Goal: Task Accomplishment & Management: Complete application form

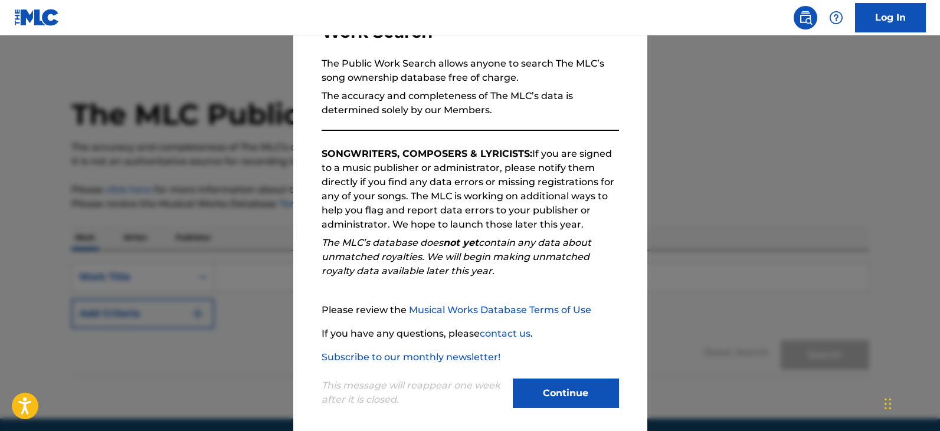
scroll to position [109, 0]
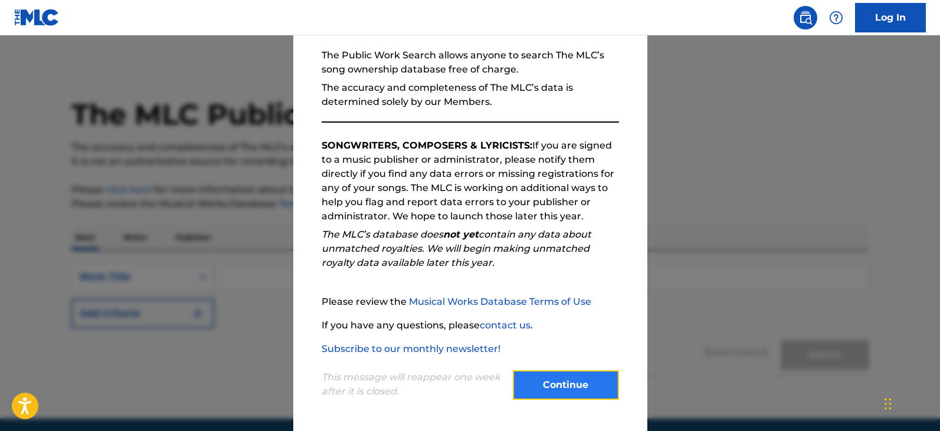
click at [560, 396] on button "Continue" at bounding box center [566, 384] width 106 height 29
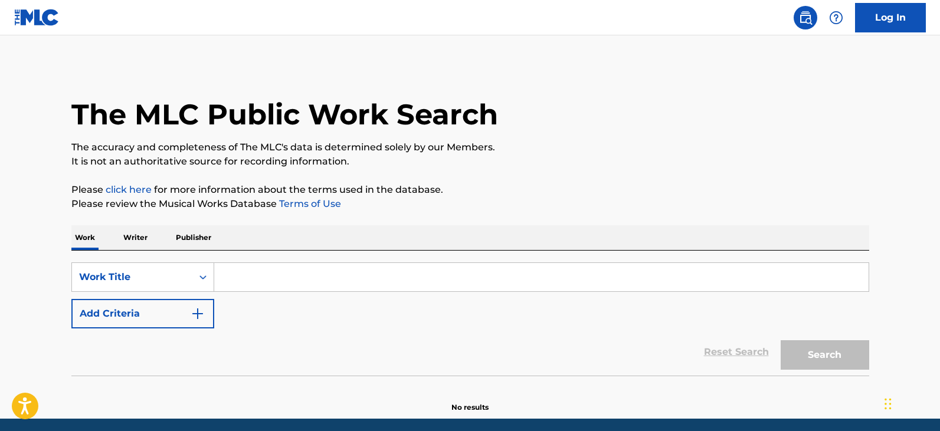
click at [430, 274] on input "Search Form" at bounding box center [541, 277] width 654 height 28
click at [134, 239] on p "Writer" at bounding box center [135, 237] width 31 height 25
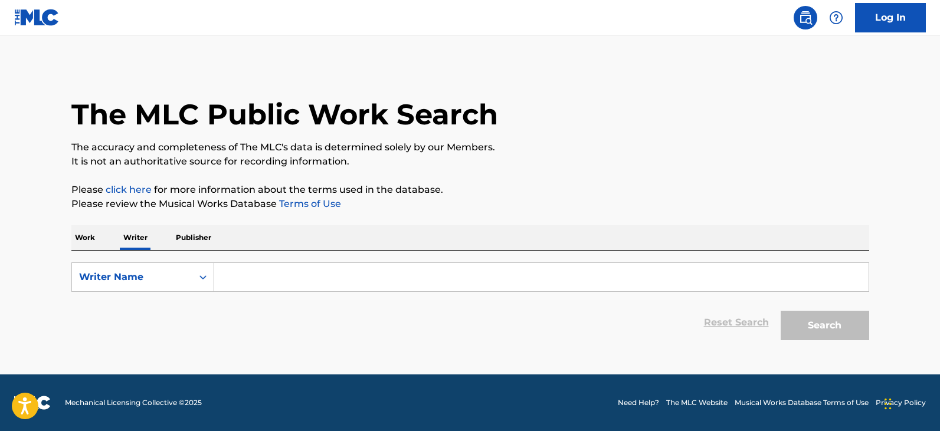
click at [197, 232] on p "Publisher" at bounding box center [193, 237] width 42 height 25
click at [136, 235] on p "Writer" at bounding box center [135, 237] width 31 height 25
click at [423, 275] on input "Search Form" at bounding box center [541, 277] width 654 height 28
paste input "RICHARD KENNETH MARTENEY"
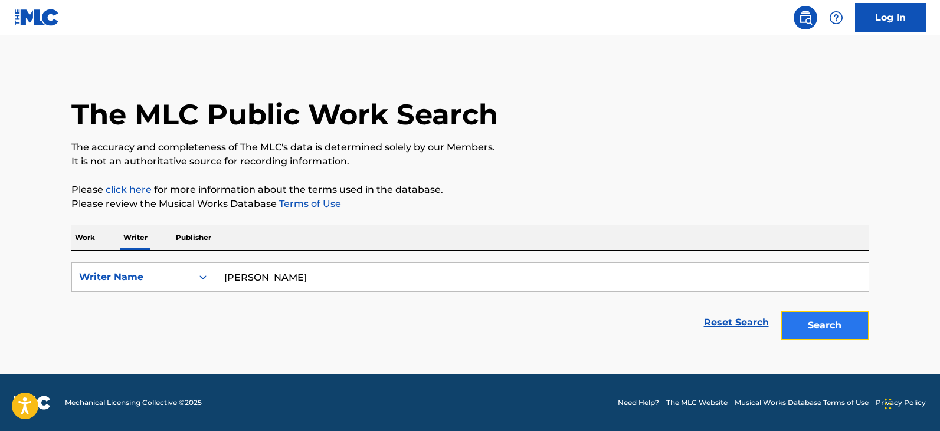
click at [812, 325] on button "Search" at bounding box center [824, 325] width 88 height 29
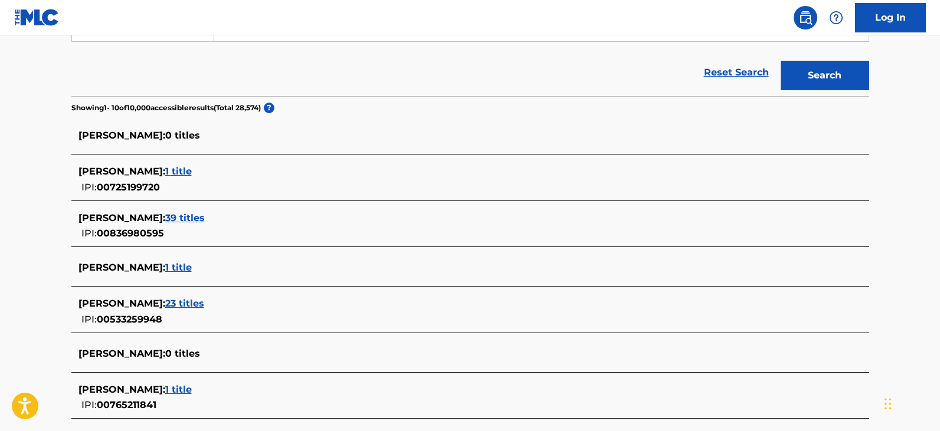
scroll to position [177, 0]
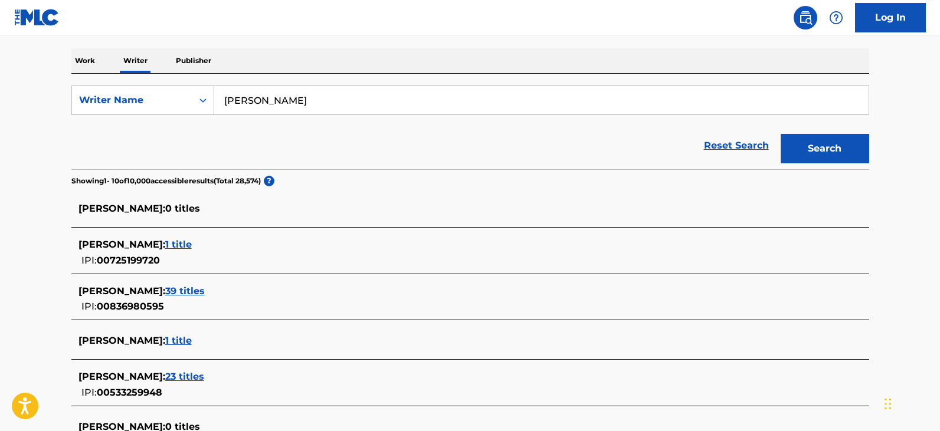
click at [300, 101] on input "RICHARD KENNETH MARTENEY" at bounding box center [541, 100] width 654 height 28
click at [820, 142] on button "Search" at bounding box center [824, 148] width 88 height 29
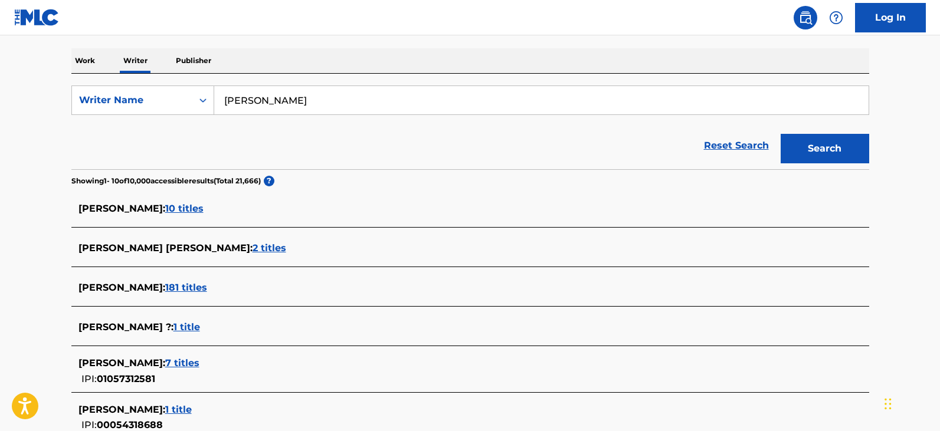
drag, startPoint x: 268, startPoint y: 101, endPoint x: 241, endPoint y: 99, distance: 27.8
click at [241, 99] on input "RICHARD MARTENEY" at bounding box center [541, 100] width 654 height 28
type input "RICK MARTENEY"
click at [819, 151] on button "Search" at bounding box center [824, 148] width 88 height 29
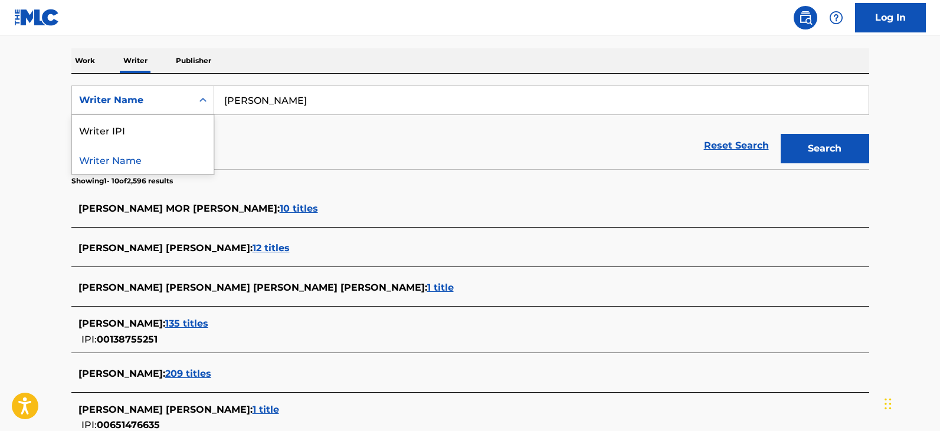
click at [199, 99] on icon "Search Form" at bounding box center [203, 100] width 12 height 12
click at [188, 133] on div "Writer IPI" at bounding box center [143, 129] width 142 height 29
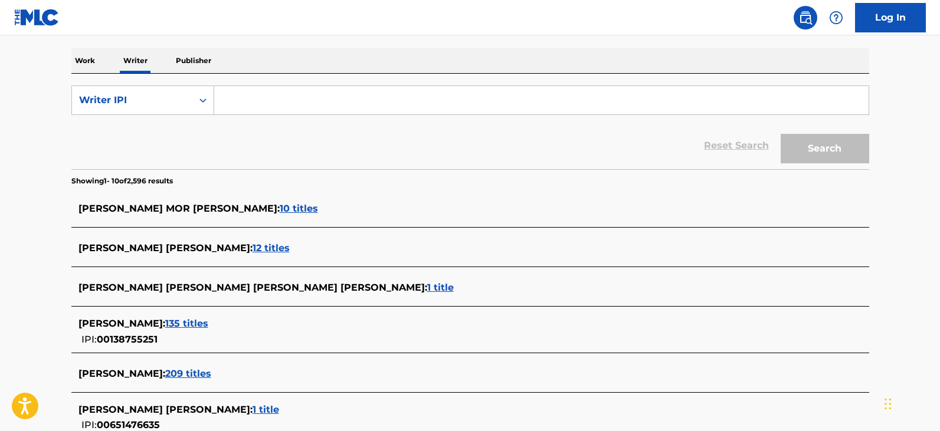
click at [284, 105] on input "Search Form" at bounding box center [541, 100] width 654 height 28
paste input "855479589"
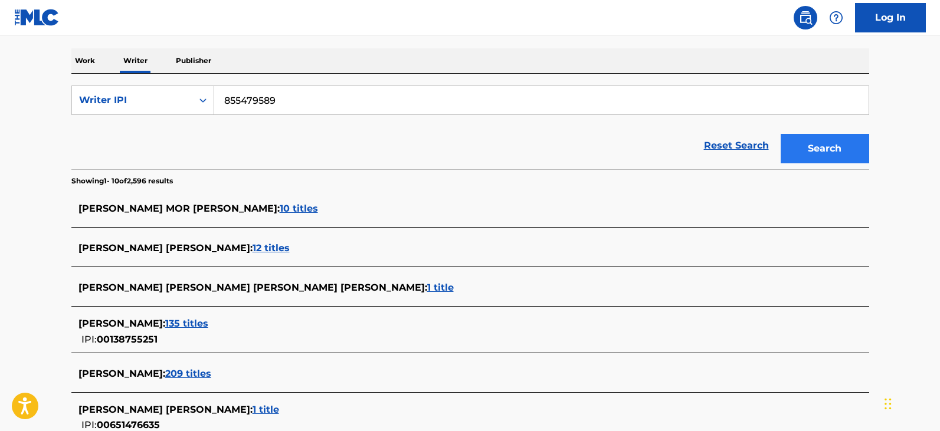
type input "855479589"
click at [817, 147] on button "Search" at bounding box center [824, 148] width 88 height 29
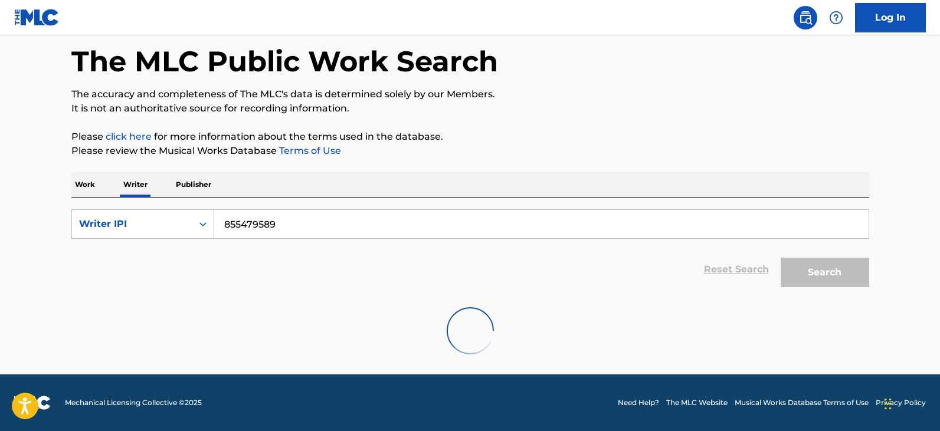
scroll to position [0, 0]
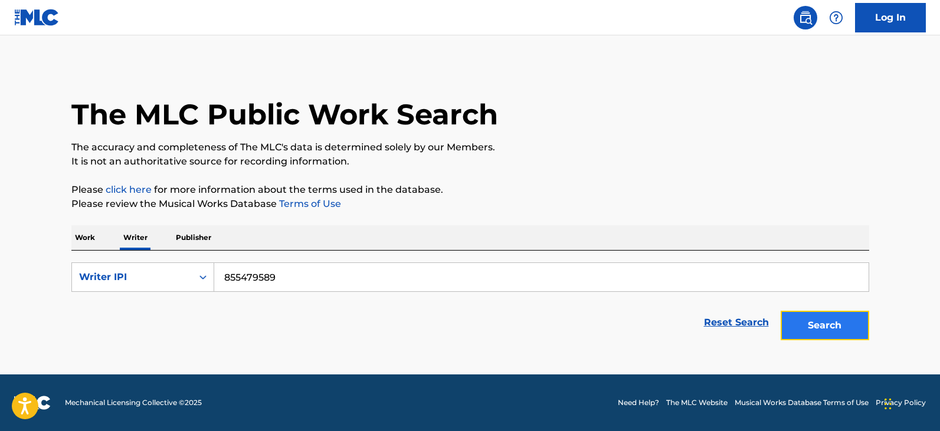
click at [825, 329] on button "Search" at bounding box center [824, 325] width 88 height 29
click at [46, 17] on img at bounding box center [36, 17] width 45 height 17
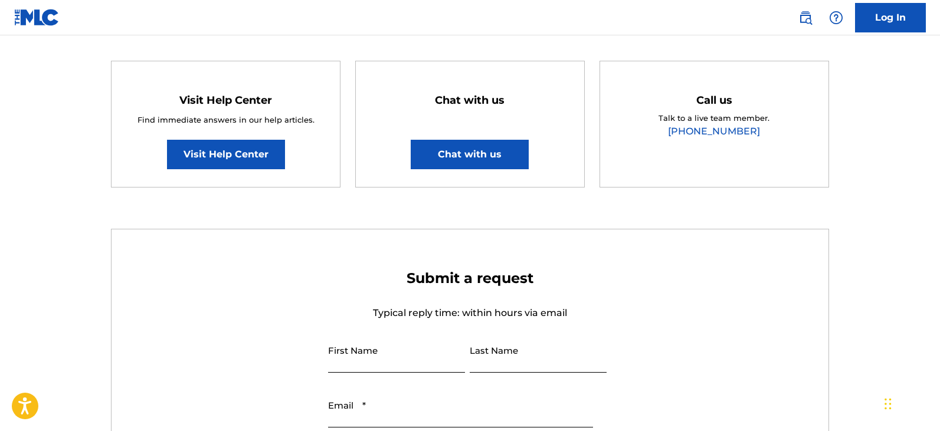
scroll to position [177, 0]
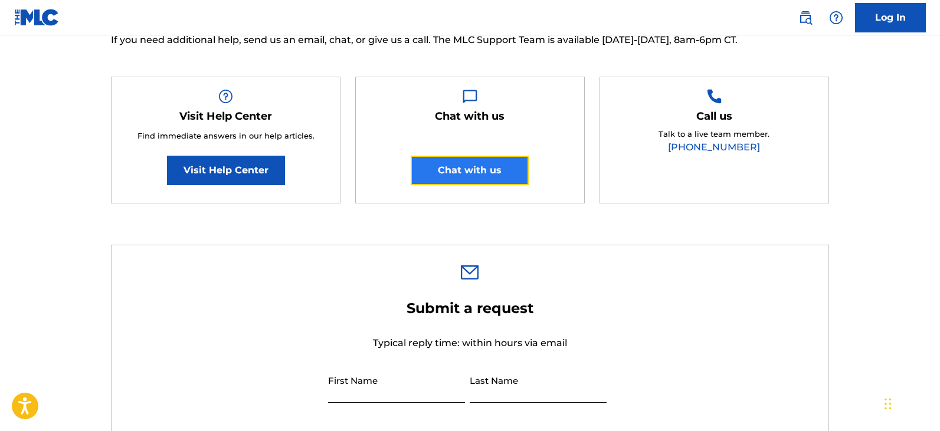
click at [447, 174] on button "Chat with us" at bounding box center [470, 170] width 118 height 29
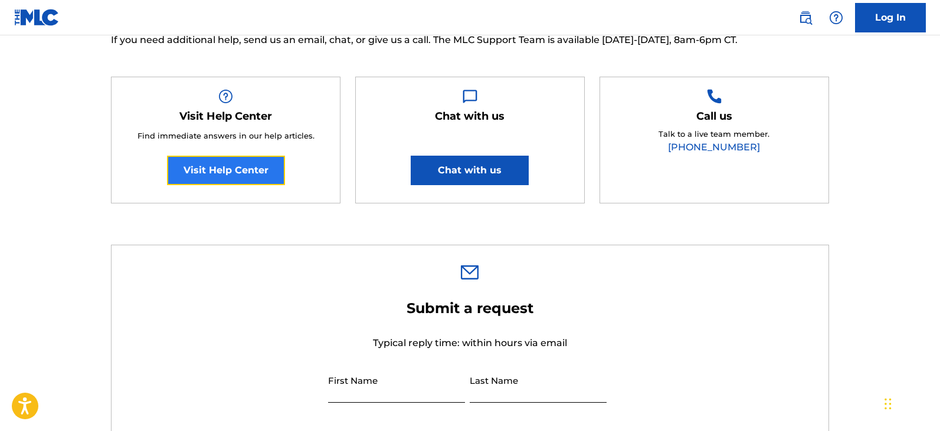
click at [202, 162] on link "Visit Help Center" at bounding box center [226, 170] width 118 height 29
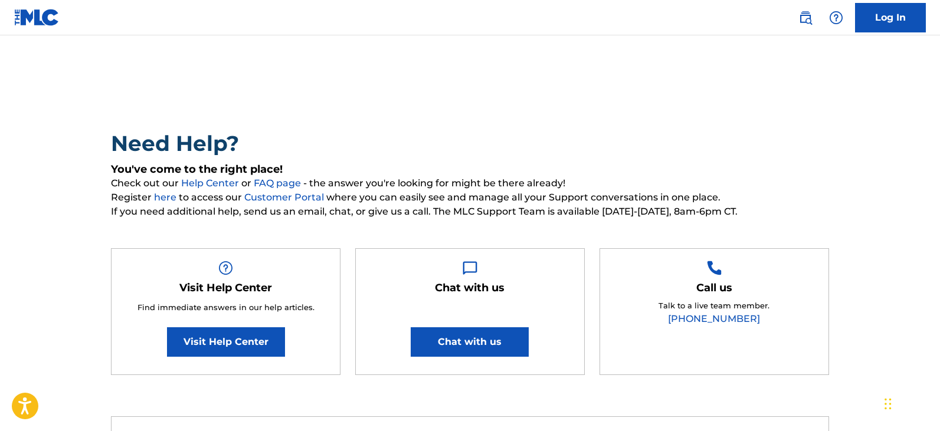
scroll to position [0, 0]
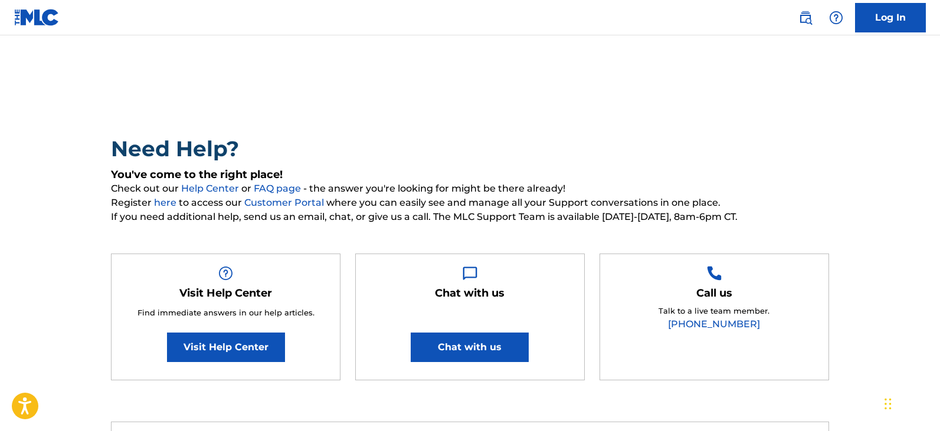
click at [29, 18] on img at bounding box center [36, 17] width 45 height 17
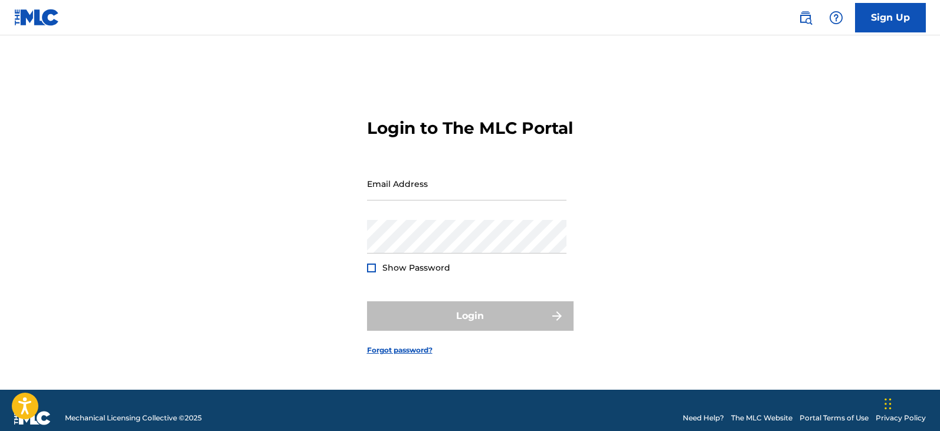
click at [29, 21] on img at bounding box center [36, 17] width 45 height 17
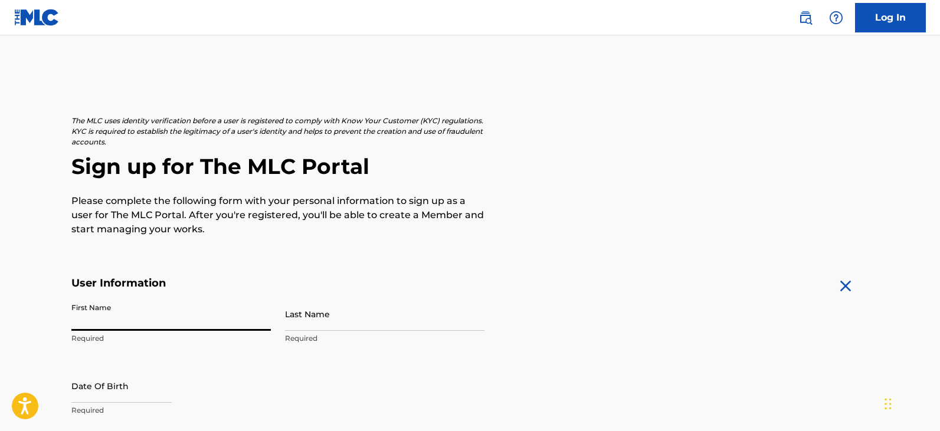
click at [166, 317] on input "First Name" at bounding box center [170, 314] width 199 height 34
type input "[PERSON_NAME]"
type input "[STREET_ADDRESS]"
type input "Peoria"
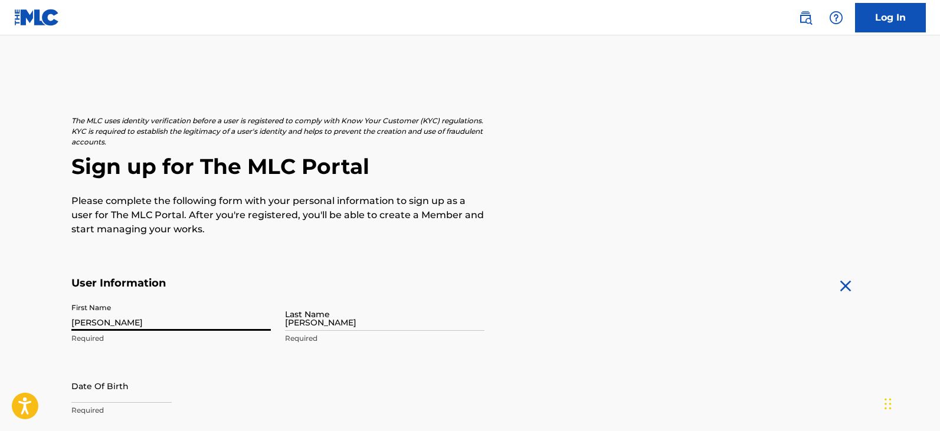
type input "[GEOGRAPHIC_DATA]"
type input "AZ"
type input "85383-5480"
type input "414"
type input "6984789"
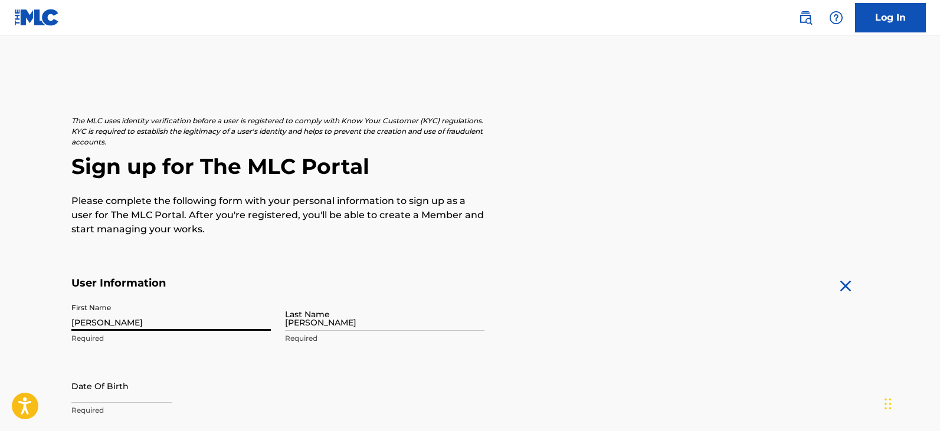
type input "[PERSON_NAME][EMAIL_ADDRESS][PERSON_NAME][DOMAIN_NAME]"
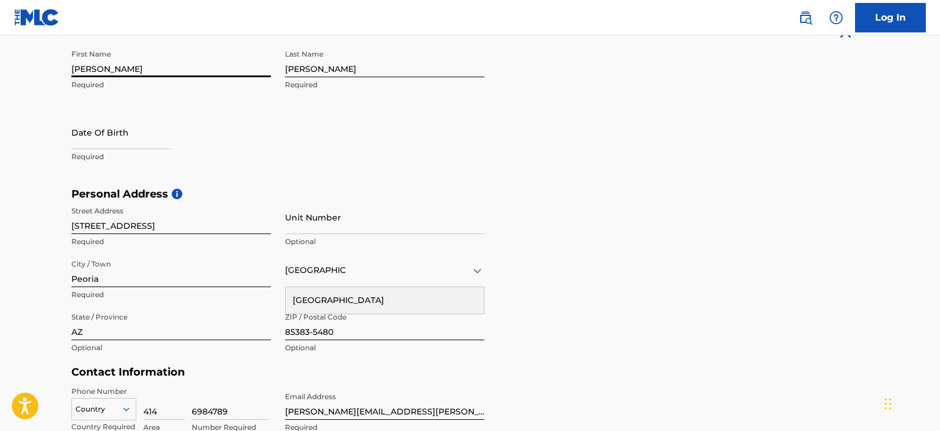
scroll to position [255, 0]
click at [144, 137] on input "text" at bounding box center [121, 131] width 100 height 34
select select "8"
select select "2025"
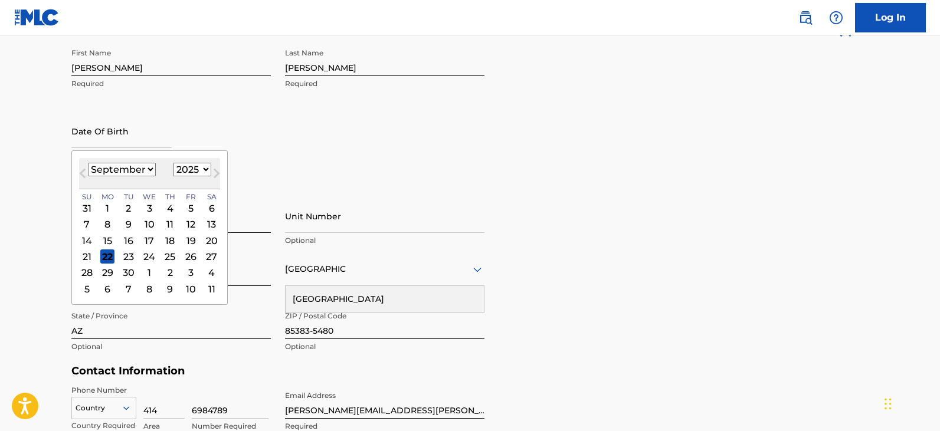
type input "10"
click at [152, 170] on select "January February March April May June July August September October November De…" at bounding box center [122, 170] width 68 height 14
select select "9"
click at [88, 163] on select "January February March April May June July August September October November De…" at bounding box center [122, 170] width 68 height 14
click at [200, 170] on select "1899 1900 1901 1902 1903 1904 1905 1906 1907 1908 1909 1910 1911 1912 1913 1914…" at bounding box center [192, 170] width 38 height 14
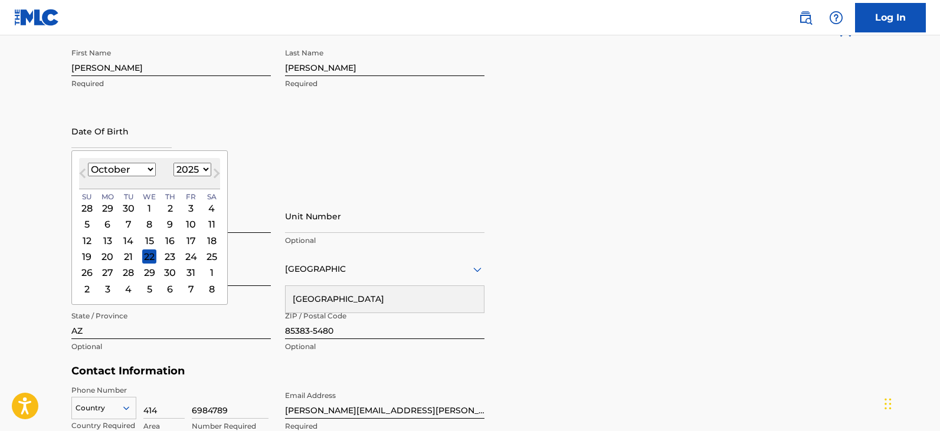
select select "1964"
click at [173, 163] on select "1899 1900 1901 1902 1903 1904 1905 1906 1907 1908 1909 1910 1911 1912 1913 1914…" at bounding box center [192, 170] width 38 height 14
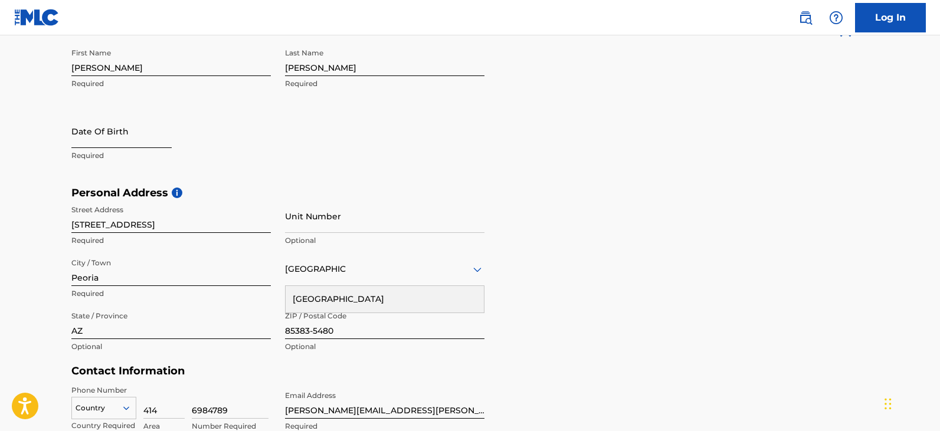
click at [137, 144] on input "text" at bounding box center [121, 131] width 100 height 34
select select "8"
select select "2025"
click at [114, 139] on input "text" at bounding box center [121, 131] width 100 height 34
select select "8"
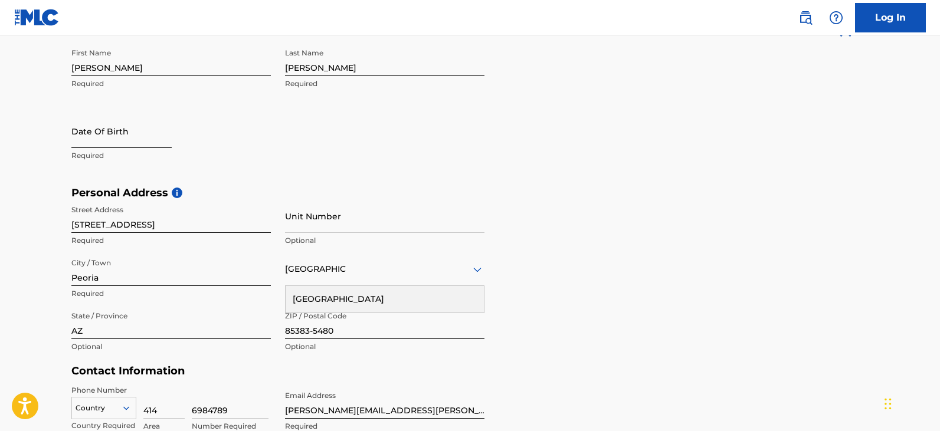
select select "2025"
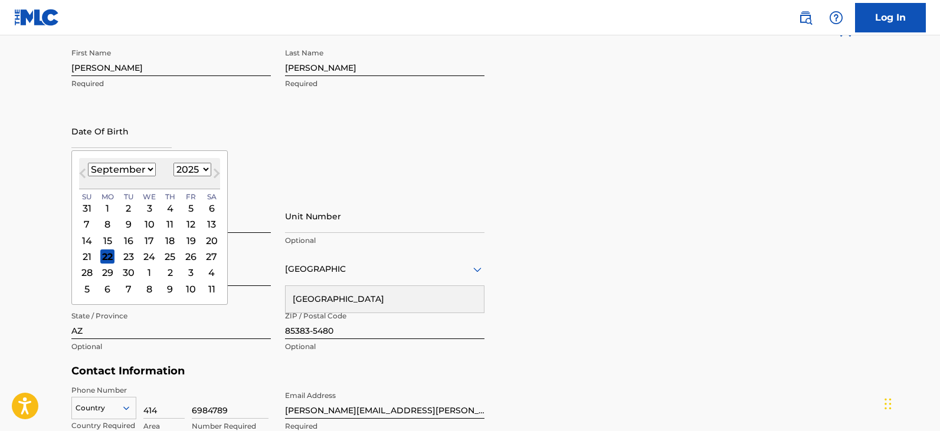
click at [98, 168] on select "January February March April May June July August September October November De…" at bounding box center [122, 170] width 68 height 14
select select "9"
click at [88, 163] on select "January February March April May June July August September October November De…" at bounding box center [122, 170] width 68 height 14
click at [202, 168] on select "1899 1900 1901 1902 1903 1904 1905 1906 1907 1908 1909 1910 1911 1912 1913 1914…" at bounding box center [192, 170] width 38 height 14
select select "1964"
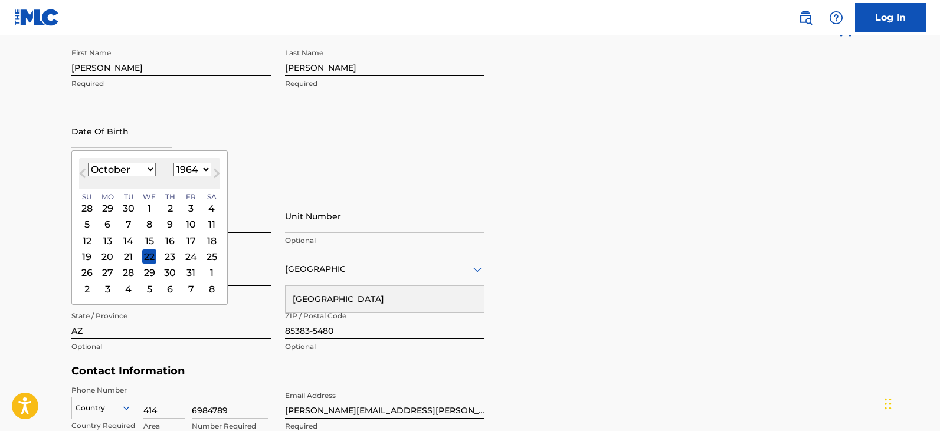
click at [173, 163] on select "1899 1900 1901 1902 1903 1904 1905 1906 1907 1908 1909 1910 1911 1912 1913 1914…" at bounding box center [192, 170] width 38 height 14
click at [215, 221] on div "10" at bounding box center [212, 225] width 14 height 14
type input "October 10 1964"
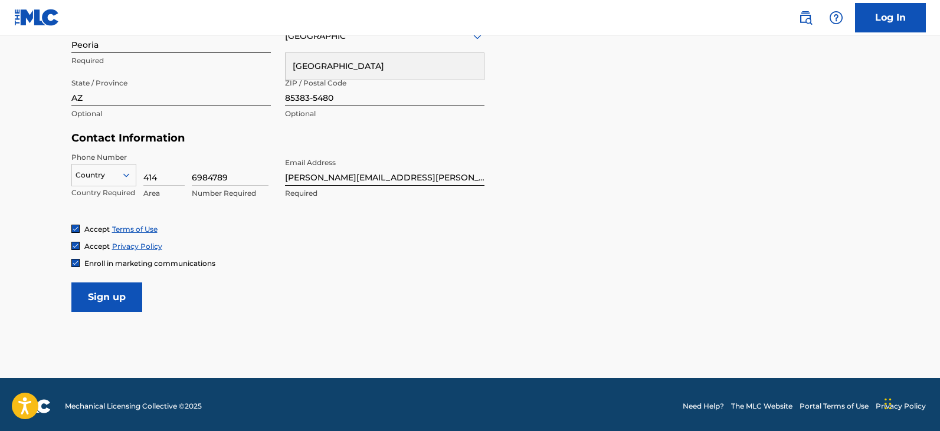
scroll to position [491, 0]
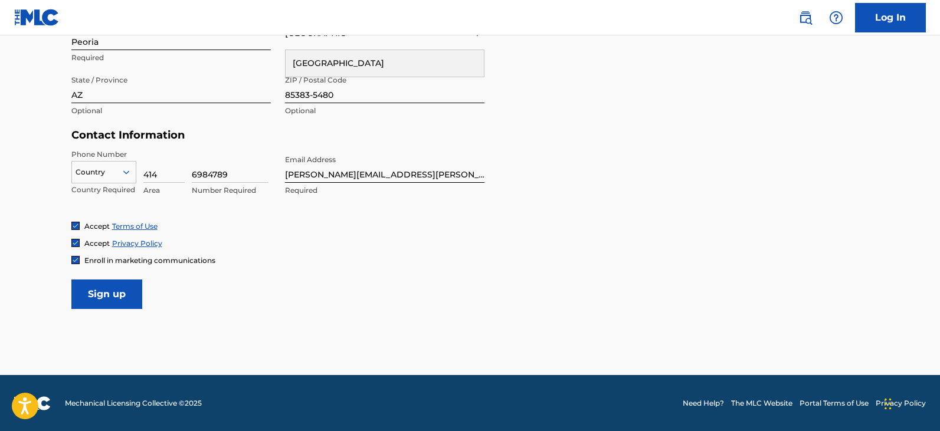
click at [127, 173] on icon at bounding box center [126, 172] width 6 height 4
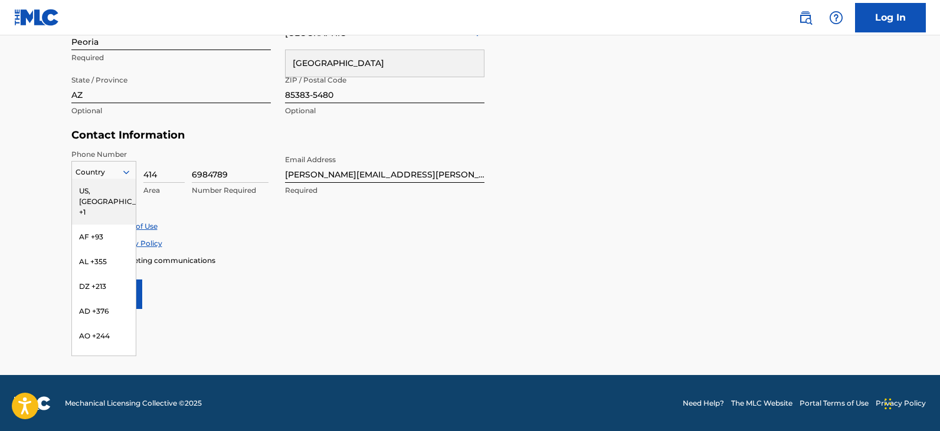
click at [110, 190] on div "US, [GEOGRAPHIC_DATA] +1" at bounding box center [104, 202] width 64 height 46
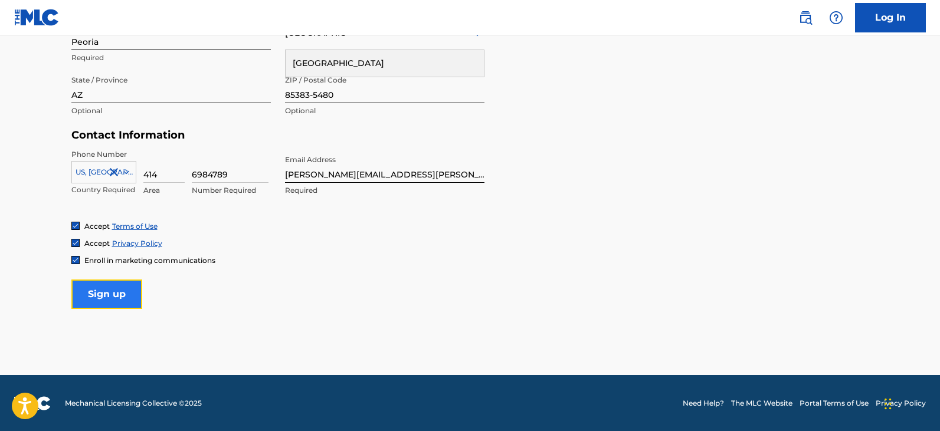
click at [107, 290] on input "Sign up" at bounding box center [106, 294] width 71 height 29
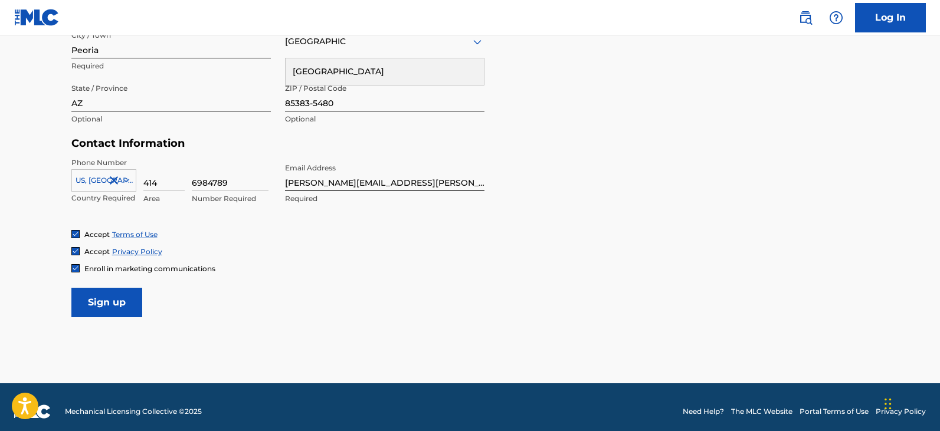
scroll to position [491, 0]
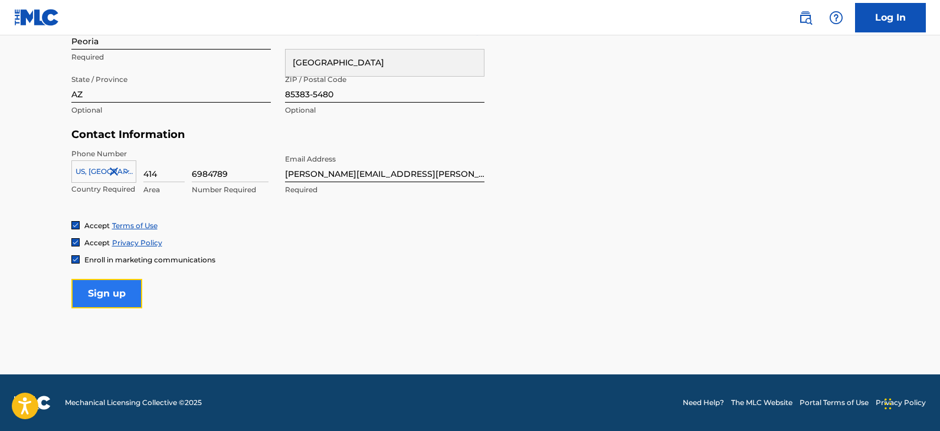
click at [113, 289] on input "Sign up" at bounding box center [106, 293] width 71 height 29
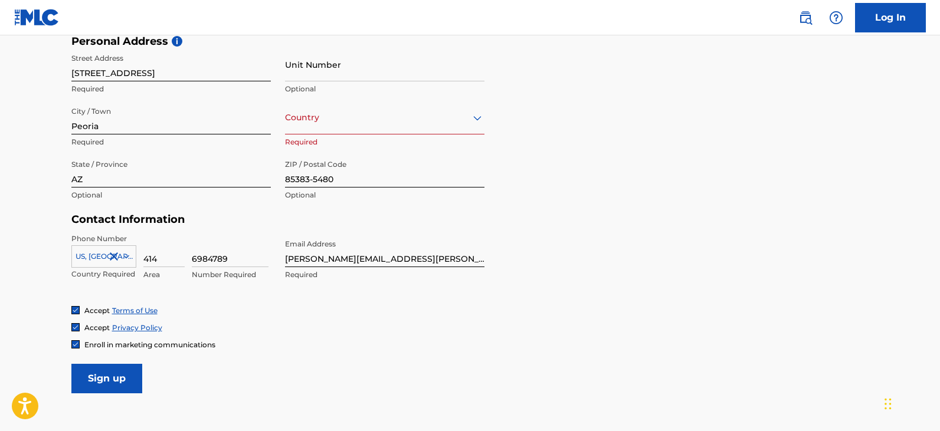
scroll to position [373, 0]
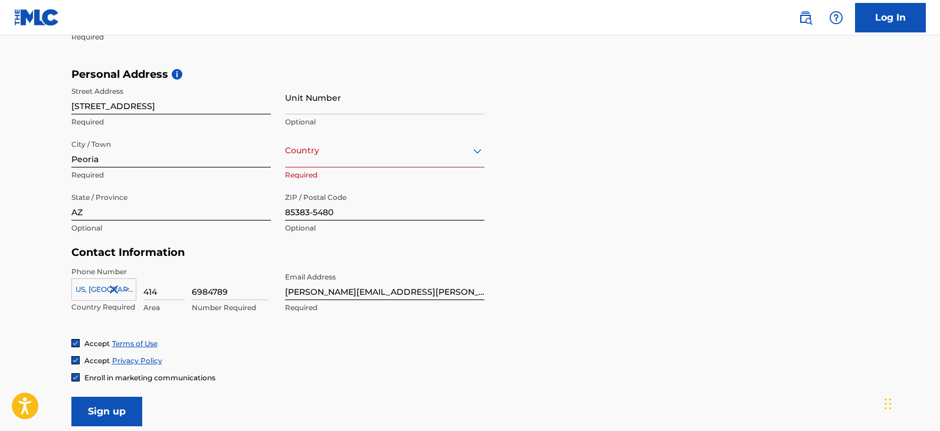
click at [353, 153] on div at bounding box center [384, 150] width 199 height 15
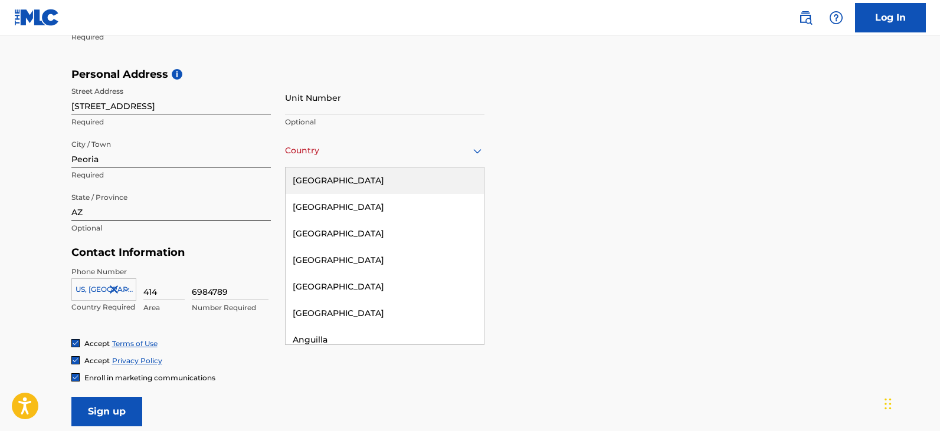
click at [346, 183] on div "[GEOGRAPHIC_DATA]" at bounding box center [384, 181] width 198 height 27
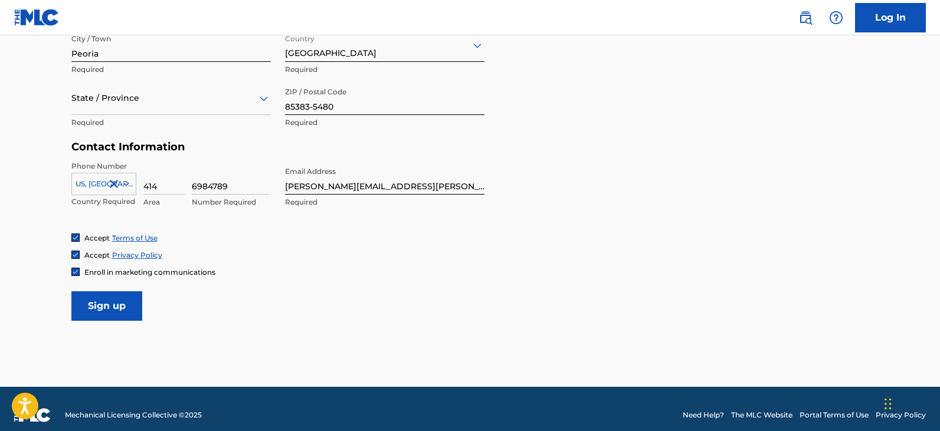
scroll to position [491, 0]
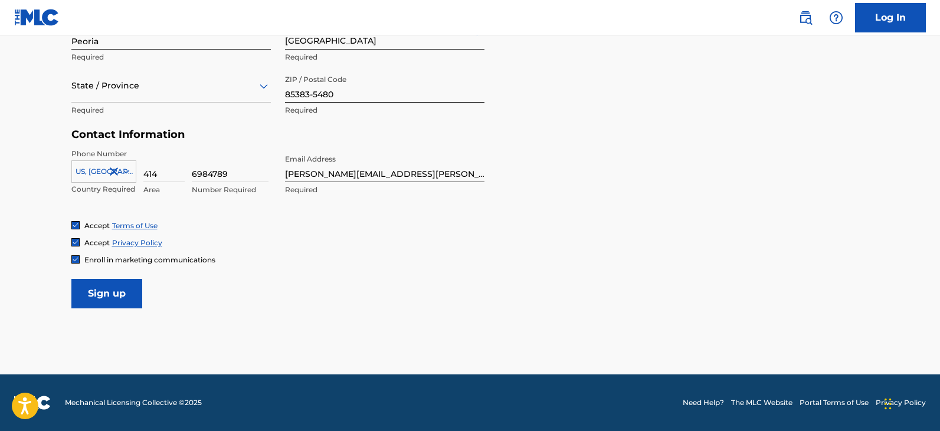
click at [254, 88] on div at bounding box center [170, 85] width 199 height 15
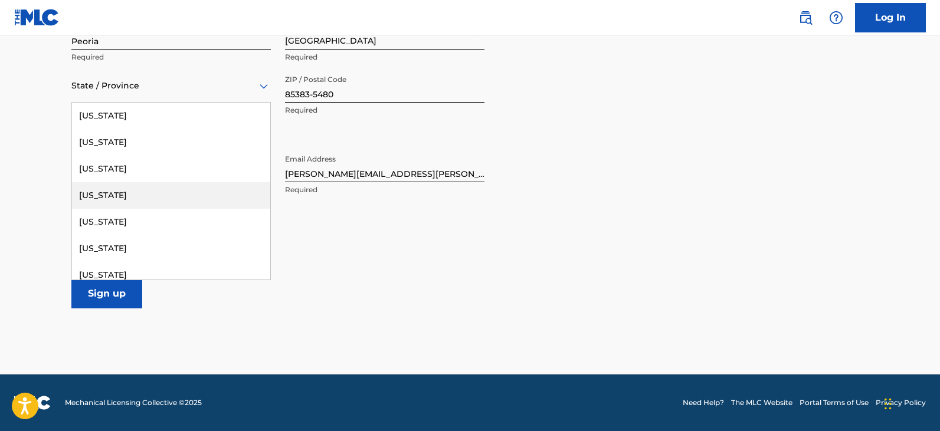
click at [215, 186] on div "[US_STATE]" at bounding box center [171, 195] width 198 height 27
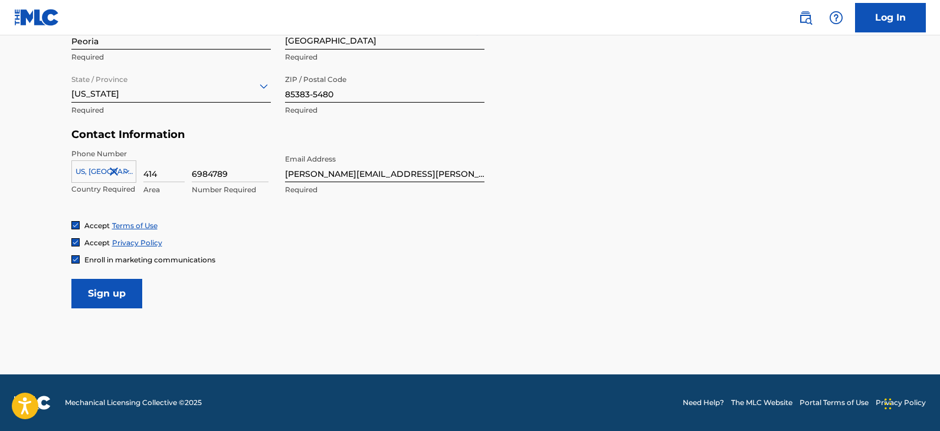
click at [290, 247] on div "Accept Privacy Policy" at bounding box center [469, 243] width 797 height 10
click at [102, 300] on input "Sign up" at bounding box center [106, 293] width 71 height 29
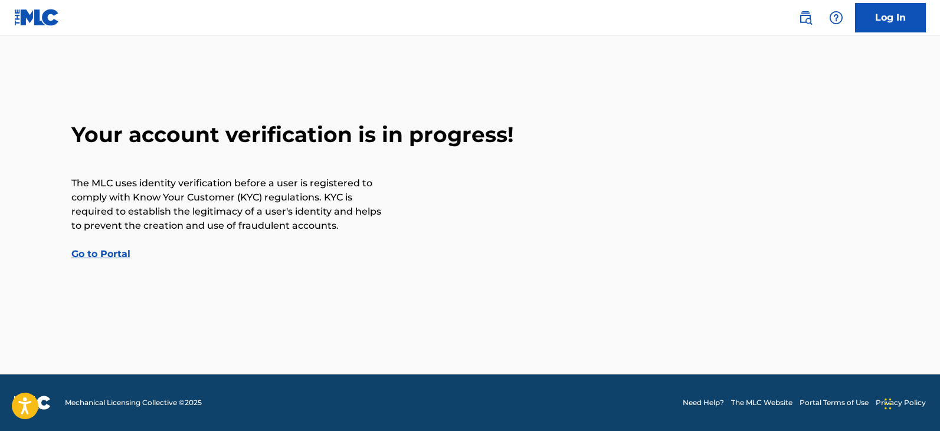
click at [114, 252] on link "Go to Portal" at bounding box center [100, 253] width 59 height 11
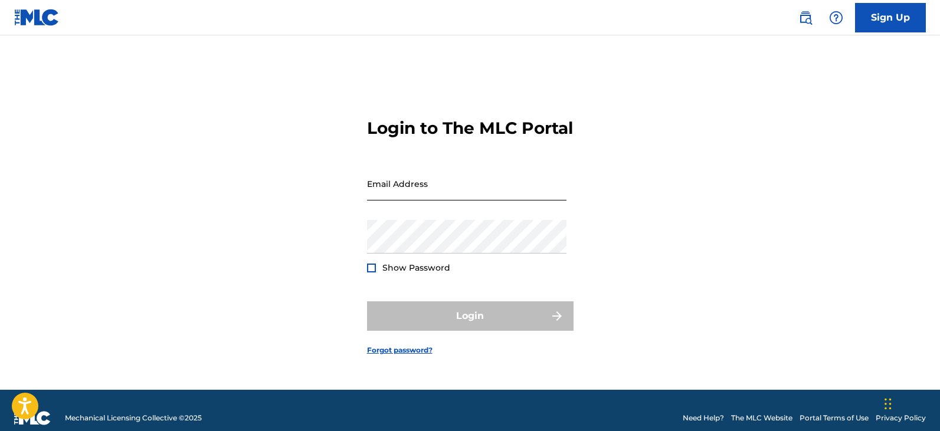
click at [420, 201] on input "Email Address" at bounding box center [466, 184] width 199 height 34
type input "[PERSON_NAME][EMAIL_ADDRESS][PERSON_NAME][DOMAIN_NAME]"
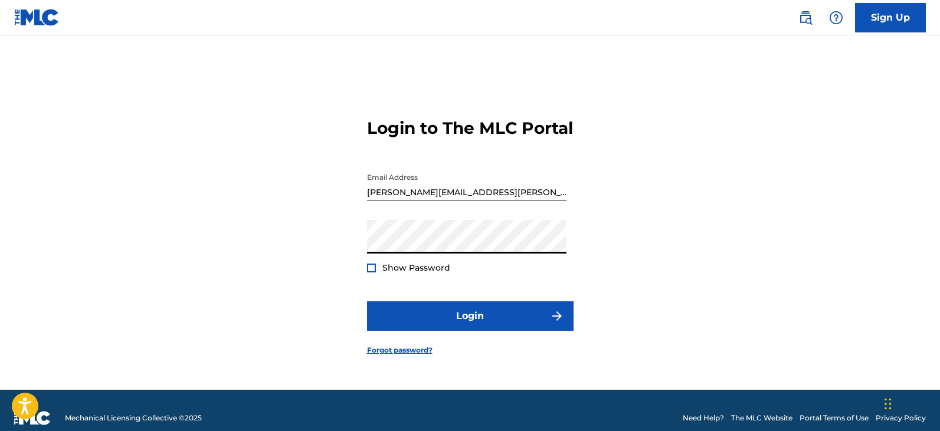
click at [372, 273] on div "Show Password" at bounding box center [408, 268] width 83 height 12
click at [372, 273] on div at bounding box center [371, 268] width 9 height 9
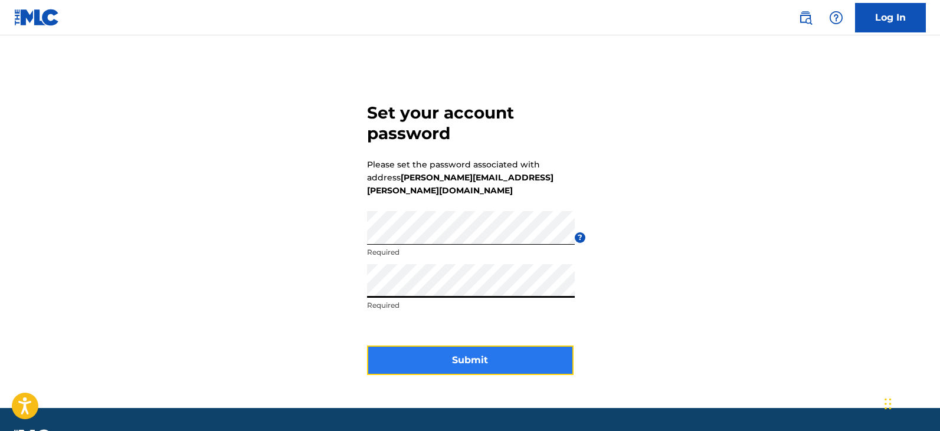
click at [463, 350] on button "Submit" at bounding box center [470, 360] width 206 height 29
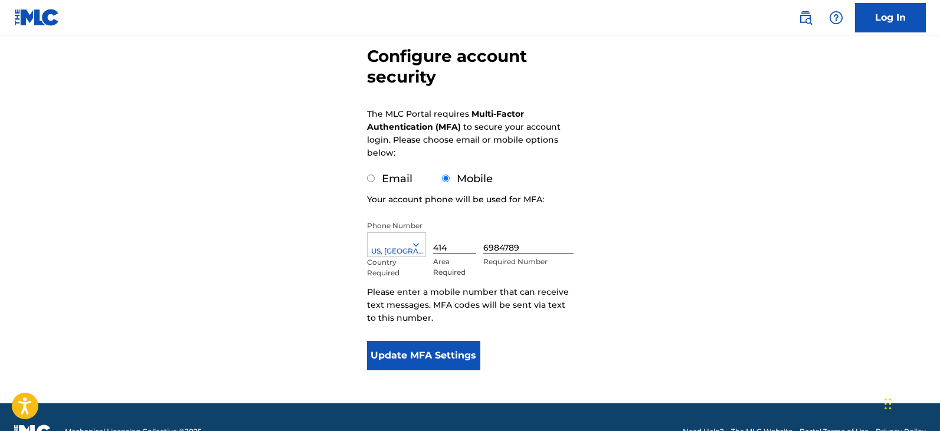
scroll to position [118, 0]
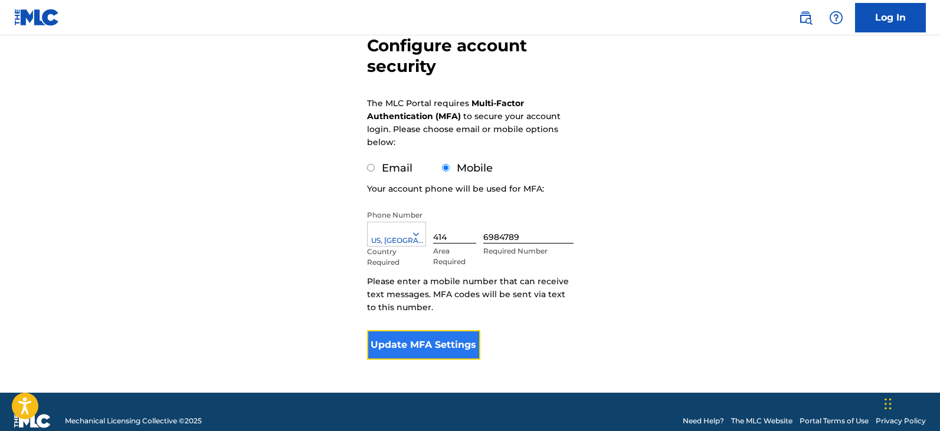
click at [409, 345] on button "Update MFA Settings" at bounding box center [424, 344] width 114 height 29
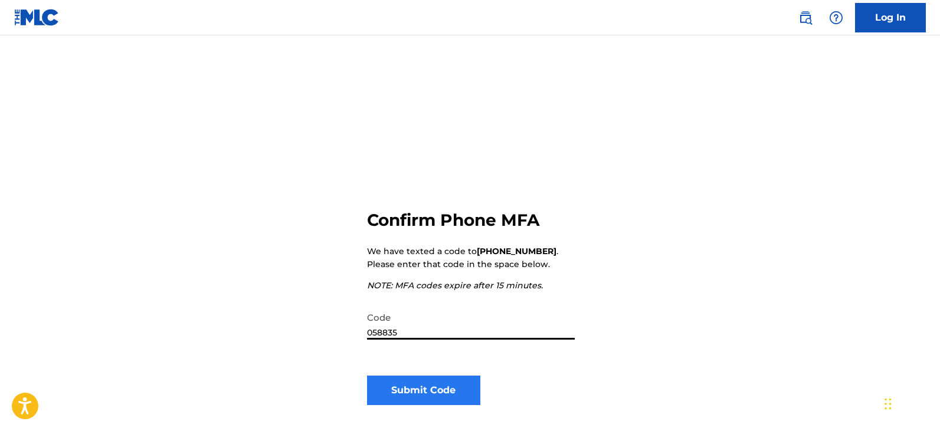
type input "058835"
click at [421, 393] on button "Submit Code" at bounding box center [424, 390] width 114 height 29
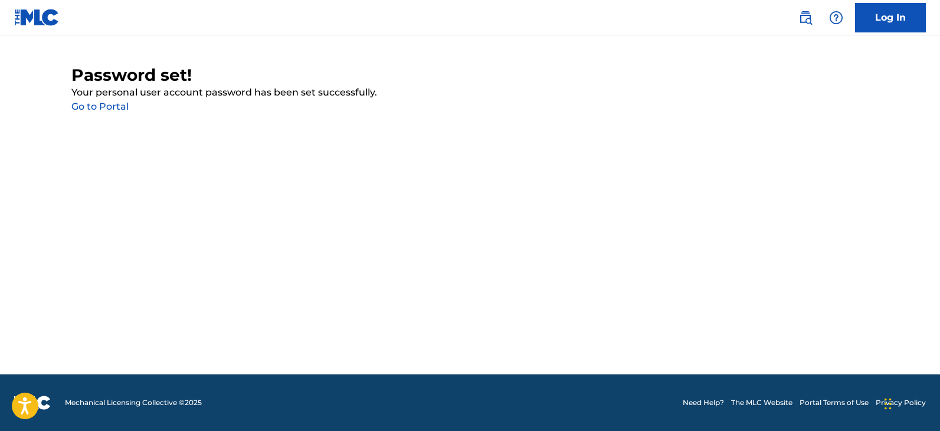
click at [86, 106] on link "Go to Portal" at bounding box center [99, 106] width 57 height 11
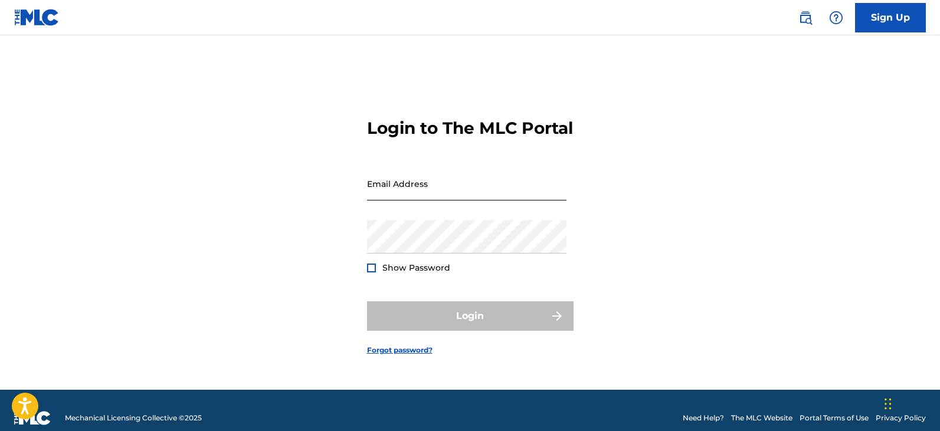
click at [466, 191] on input "Email Address" at bounding box center [466, 184] width 199 height 34
type input "[PERSON_NAME][EMAIL_ADDRESS][PERSON_NAME][DOMAIN_NAME]"
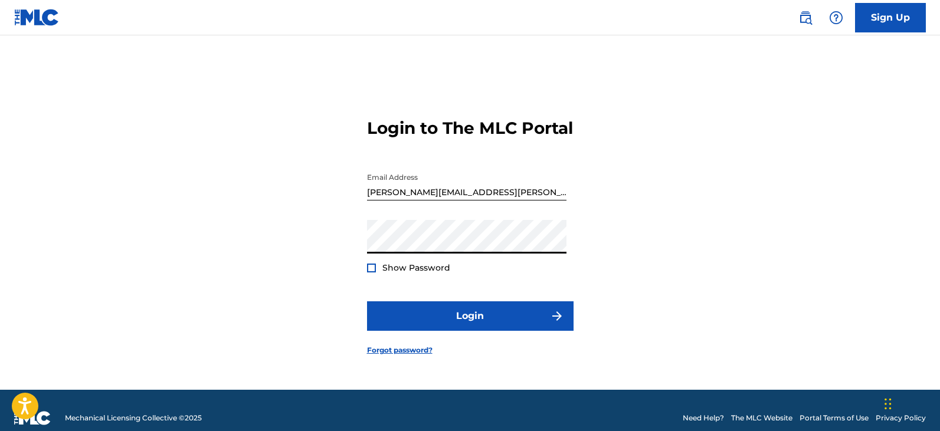
click at [436, 273] on span "Show Password" at bounding box center [416, 267] width 68 height 11
click at [369, 273] on div at bounding box center [371, 268] width 9 height 9
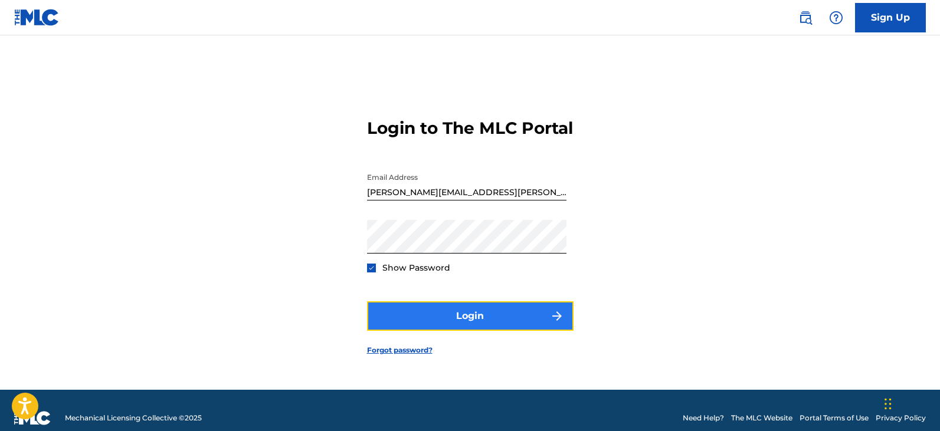
click at [474, 329] on button "Login" at bounding box center [470, 315] width 206 height 29
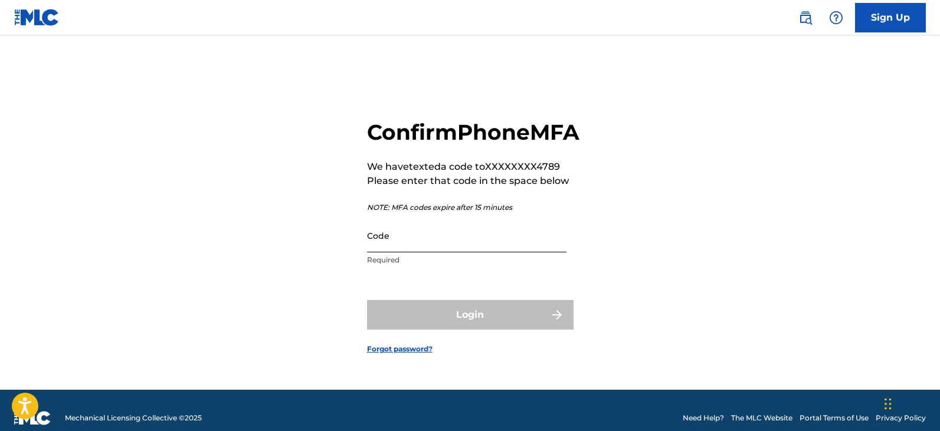
click at [491, 252] on input "Code" at bounding box center [466, 236] width 199 height 34
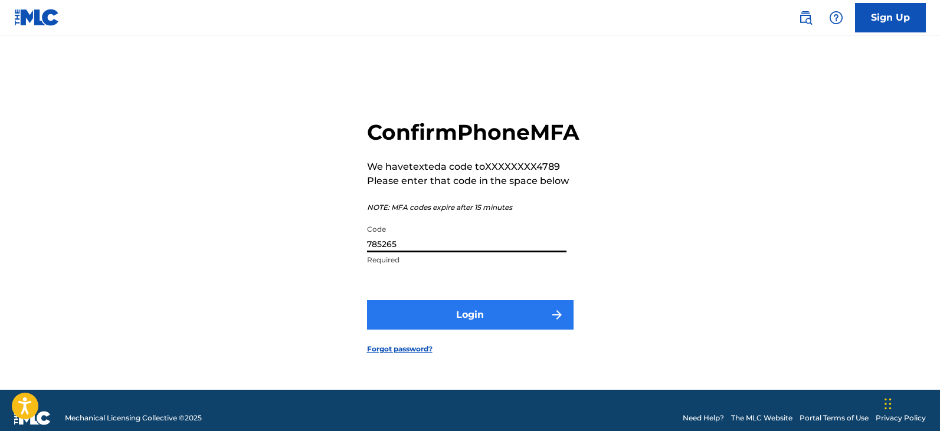
type input "785265"
click at [490, 330] on button "Login" at bounding box center [470, 314] width 206 height 29
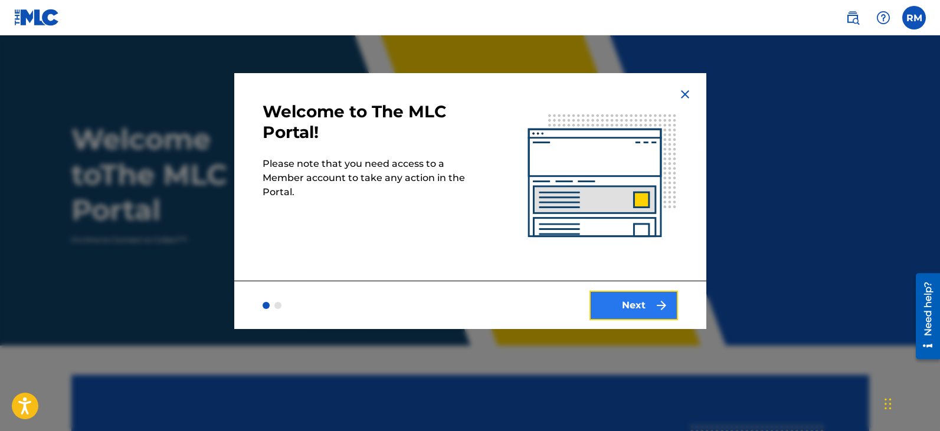
click at [618, 306] on button "Next" at bounding box center [633, 305] width 88 height 29
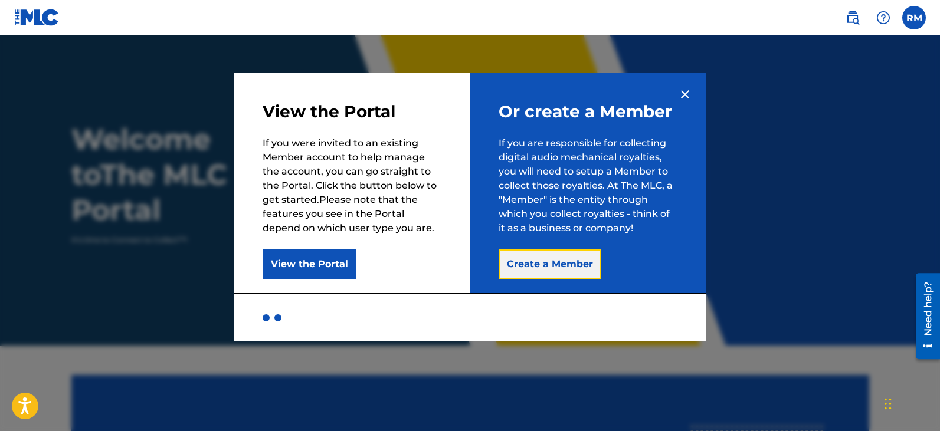
click at [555, 267] on button "Create a Member" at bounding box center [549, 264] width 103 height 29
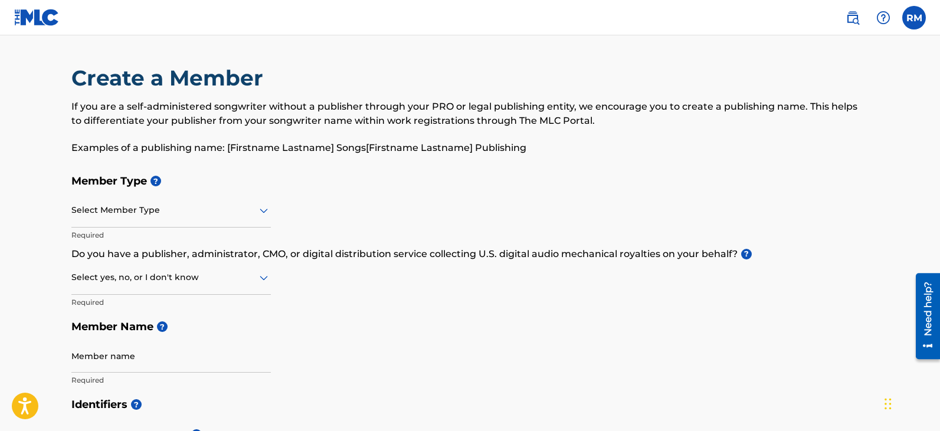
click at [260, 208] on icon at bounding box center [264, 210] width 14 height 14
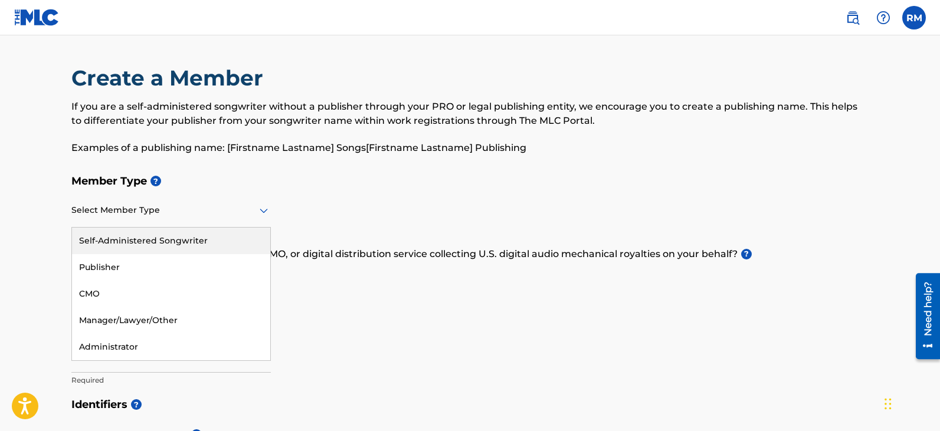
click at [238, 237] on div "Self-Administered Songwriter" at bounding box center [171, 241] width 198 height 27
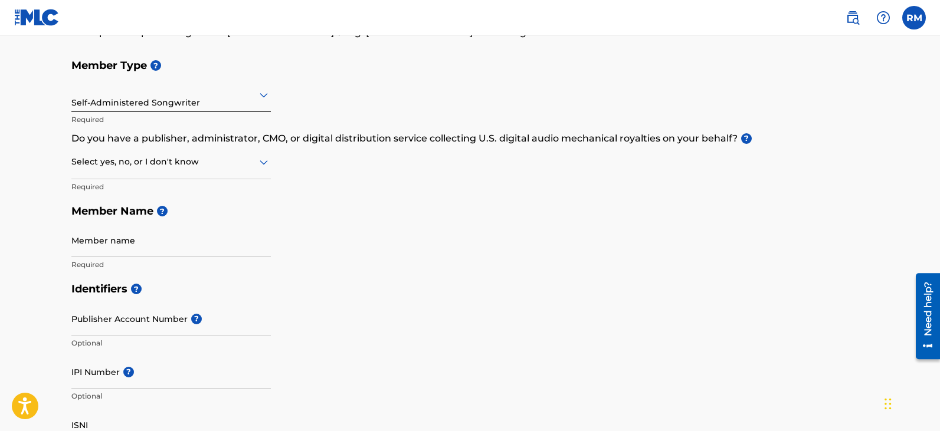
scroll to position [118, 0]
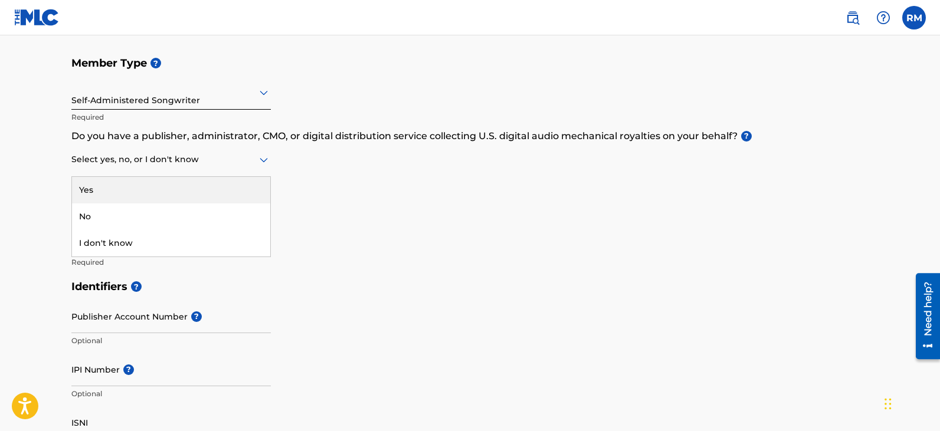
click at [267, 160] on icon at bounding box center [264, 160] width 8 height 5
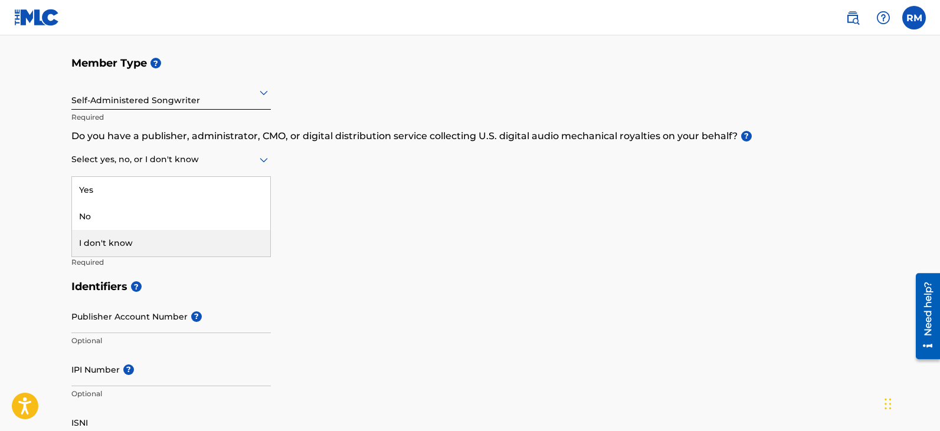
click at [214, 234] on div "I don't know" at bounding box center [171, 243] width 198 height 27
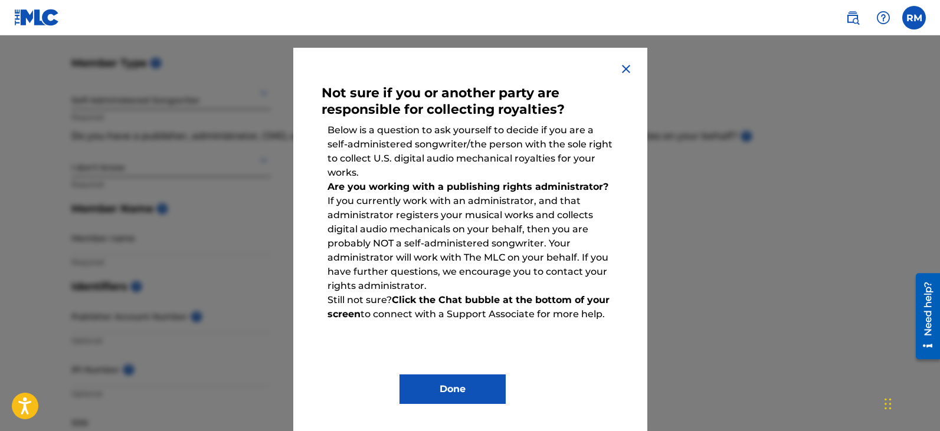
scroll to position [27, 0]
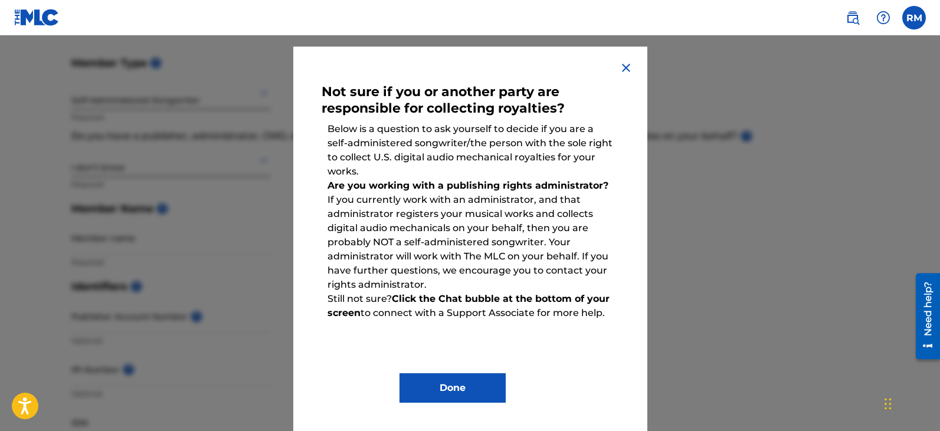
drag, startPoint x: 441, startPoint y: 185, endPoint x: 613, endPoint y: 329, distance: 224.4
click at [613, 329] on div "Not sure if you or another party are responsible for collecting royalties? Belo…" at bounding box center [469, 239] width 297 height 328
click at [516, 269] on p "Are you working with a publishing rights administrator? If you currently work w…" at bounding box center [469, 235] width 297 height 125
click at [444, 386] on button "Done" at bounding box center [452, 387] width 106 height 29
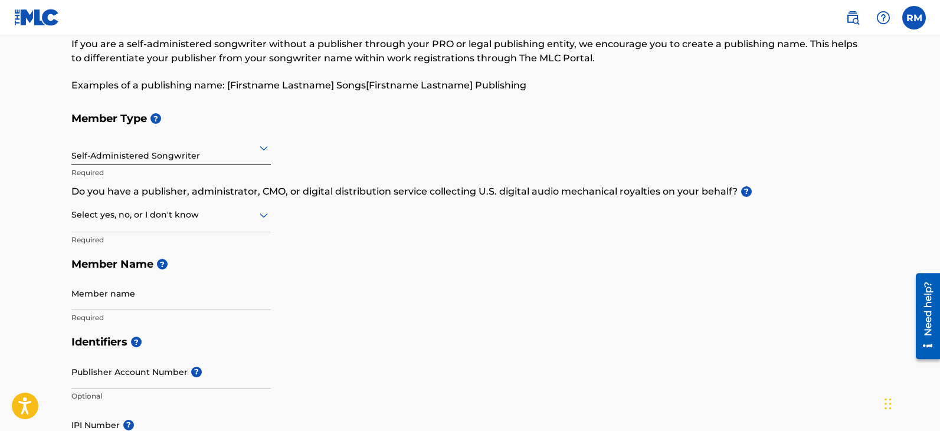
scroll to position [59, 0]
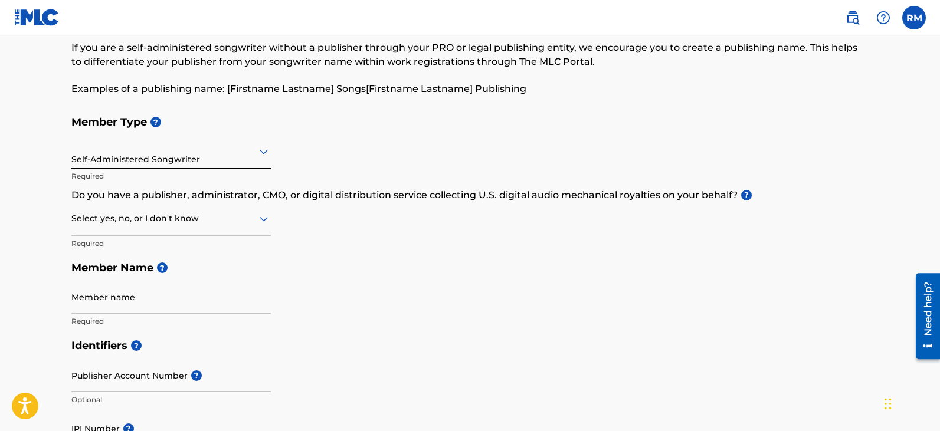
click at [261, 219] on icon at bounding box center [264, 219] width 8 height 5
click at [219, 271] on div "No" at bounding box center [171, 275] width 198 height 27
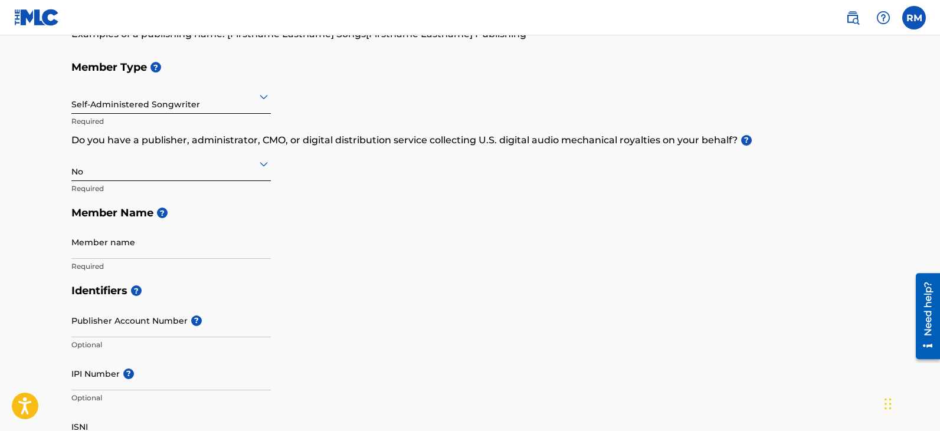
scroll to position [118, 0]
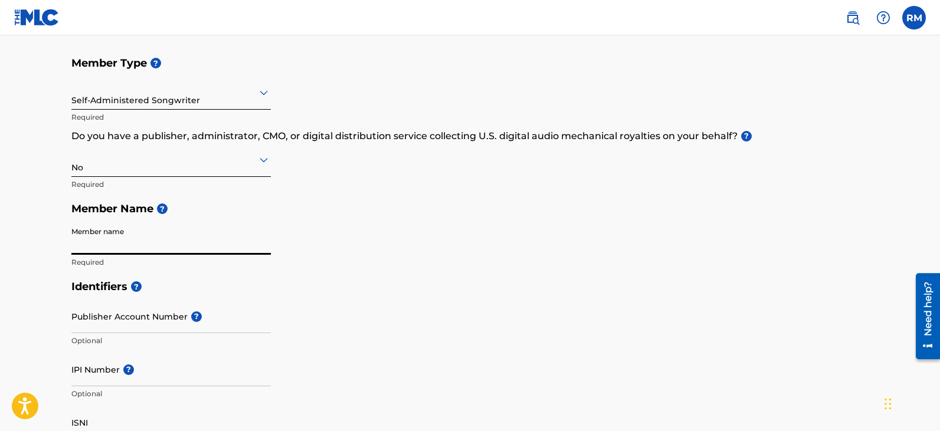
click at [214, 243] on input "Member name" at bounding box center [170, 238] width 199 height 34
type input "[PERSON_NAME]"
type input "[STREET_ADDRESS]"
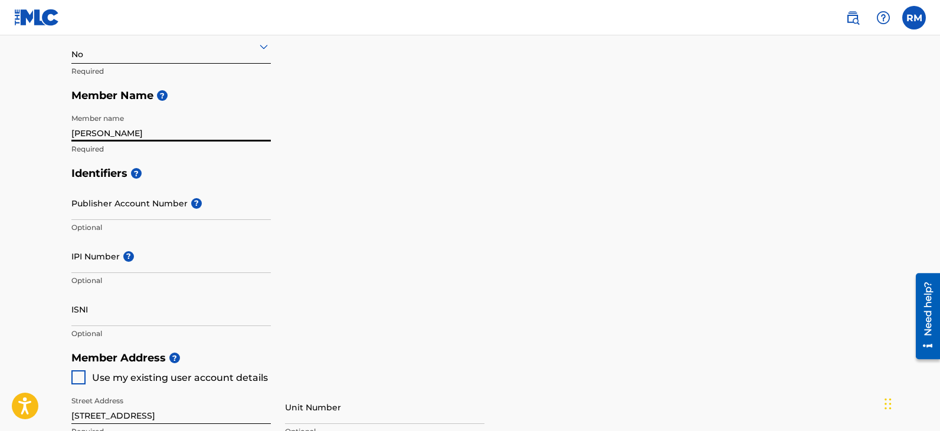
scroll to position [236, 0]
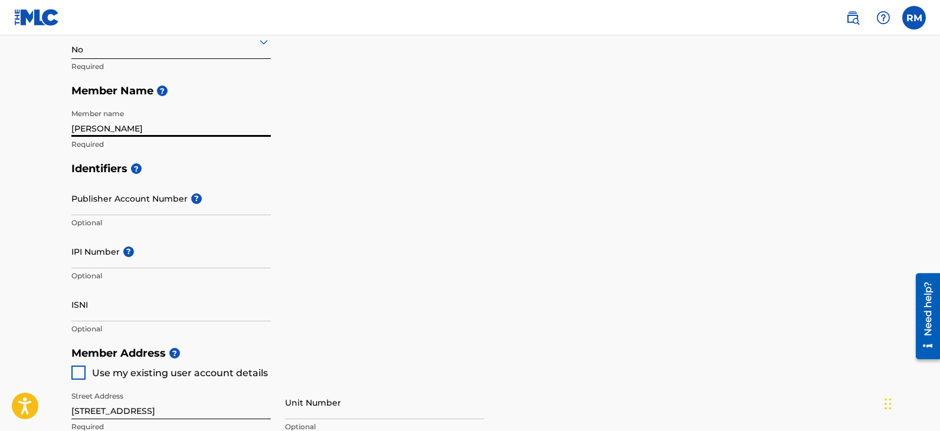
click at [342, 209] on div "Identifiers ? Publisher Account Number ? Optional IPI Number ? Optional ISNI Op…" at bounding box center [469, 248] width 797 height 185
click at [145, 262] on input "IPI Number ?" at bounding box center [170, 252] width 199 height 34
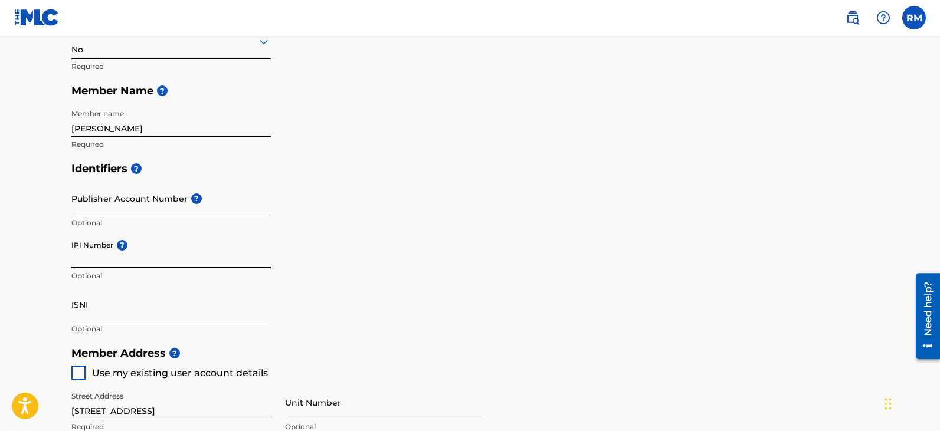
paste input "855479589"
type input "855479589"
click at [326, 279] on div "Identifiers ? Publisher Account Number ? Optional IPI Number ? 855479589 Option…" at bounding box center [469, 248] width 797 height 185
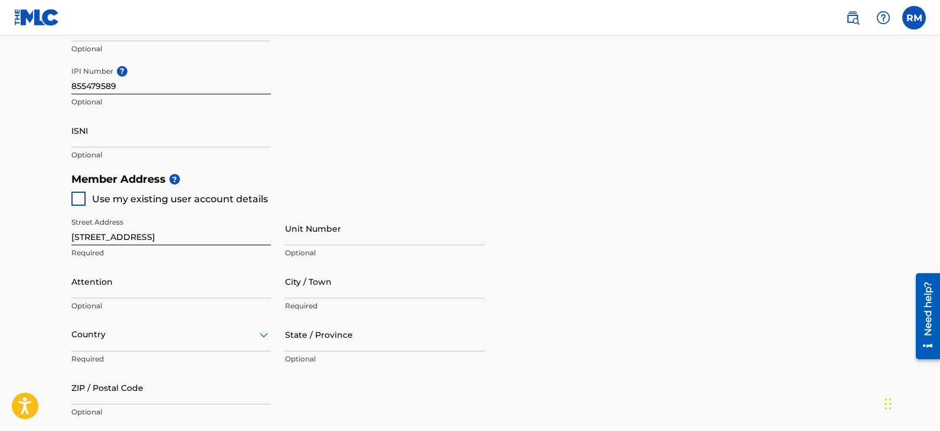
scroll to position [413, 0]
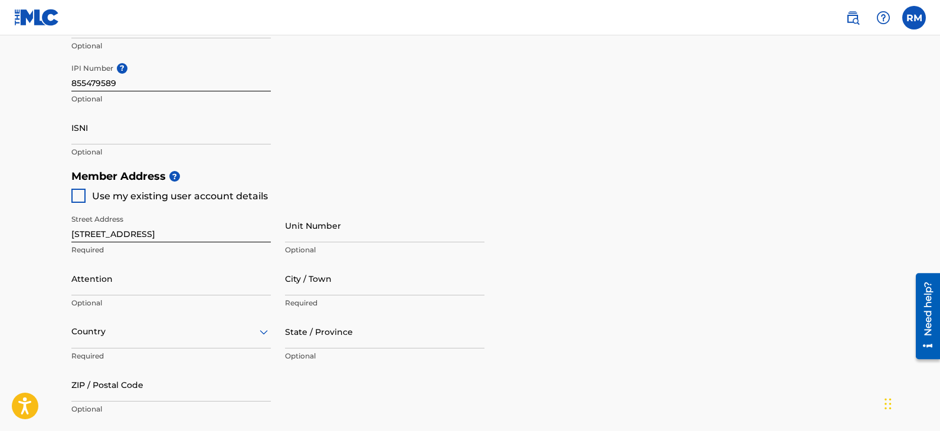
click at [78, 196] on div at bounding box center [78, 196] width 14 height 14
type input "Peoria"
type input "85383-5480"
type input "414"
type input "6984789"
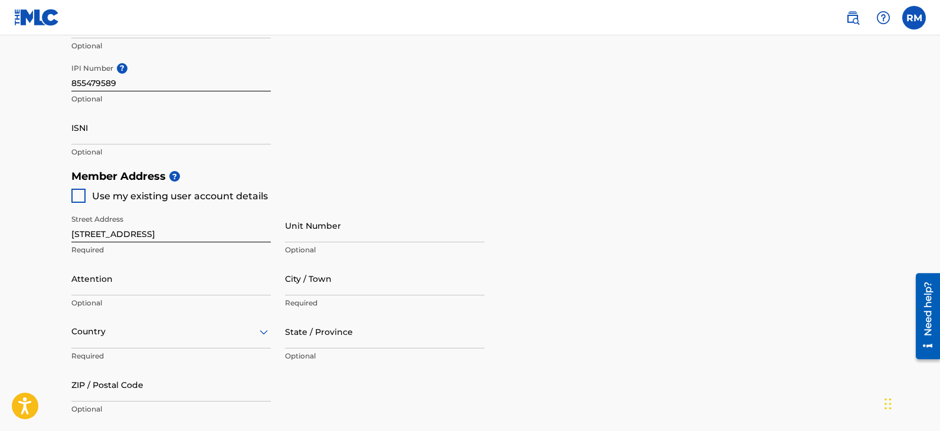
type input "[PERSON_NAME][EMAIL_ADDRESS][PERSON_NAME][DOMAIN_NAME]"
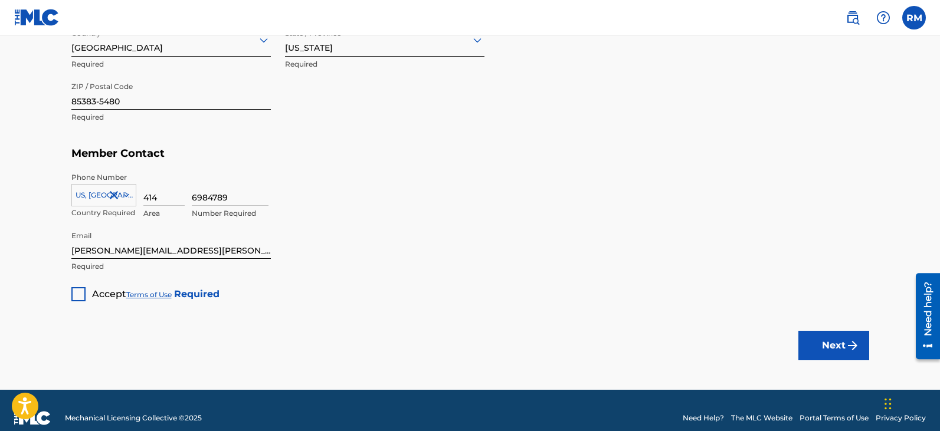
scroll to position [708, 0]
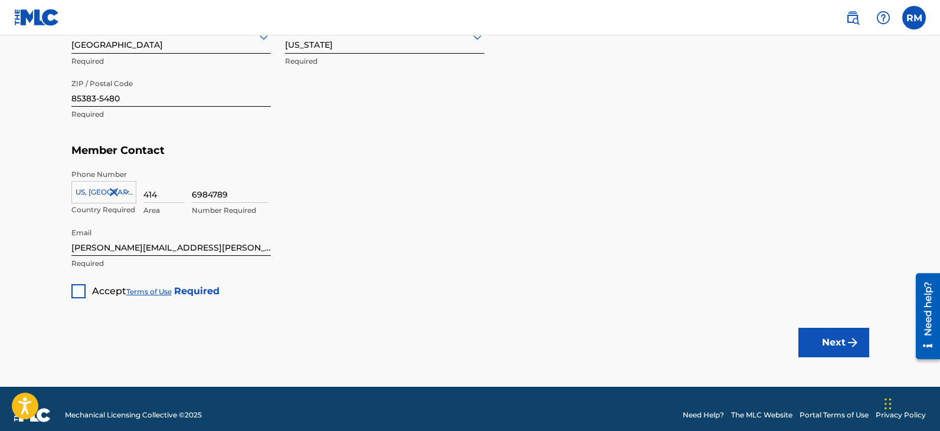
click at [76, 291] on div at bounding box center [78, 291] width 14 height 14
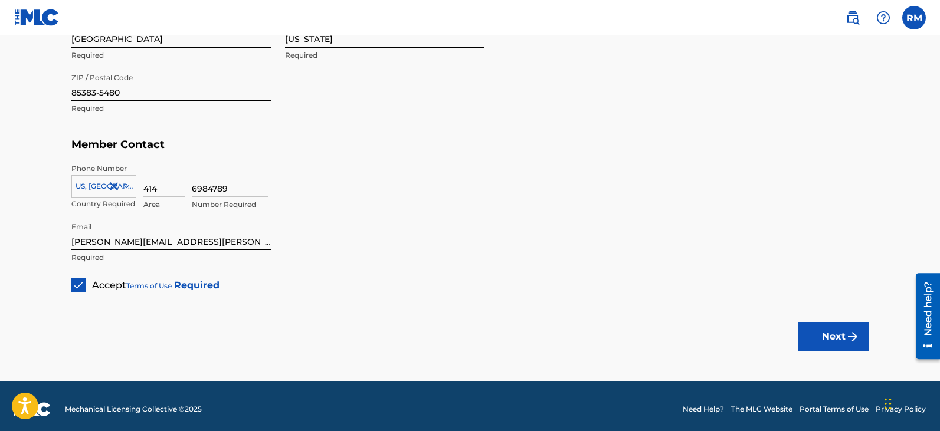
scroll to position [720, 0]
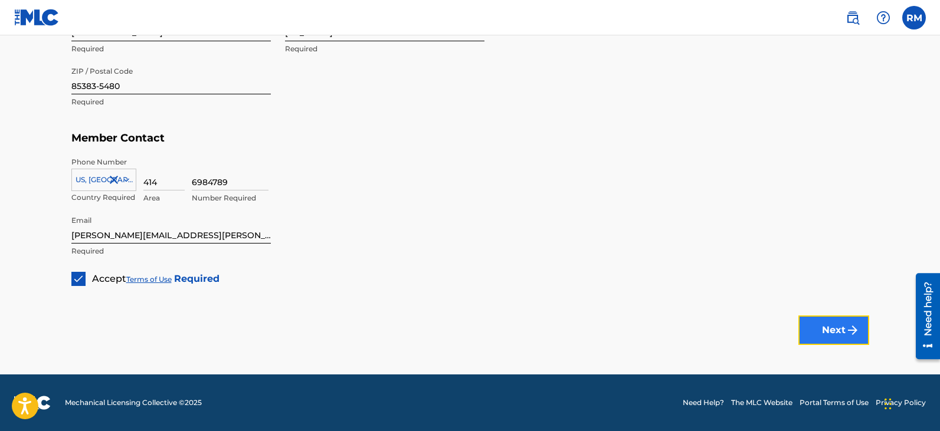
click at [833, 330] on button "Next" at bounding box center [833, 330] width 71 height 29
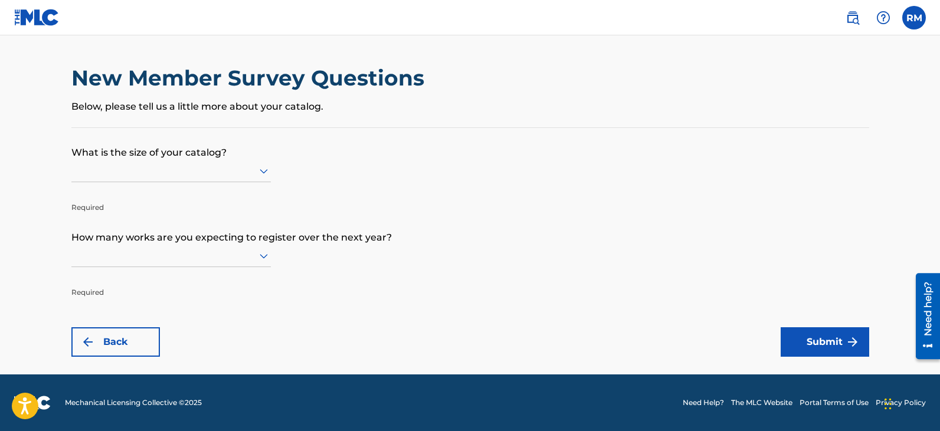
click at [261, 169] on icon at bounding box center [264, 171] width 8 height 5
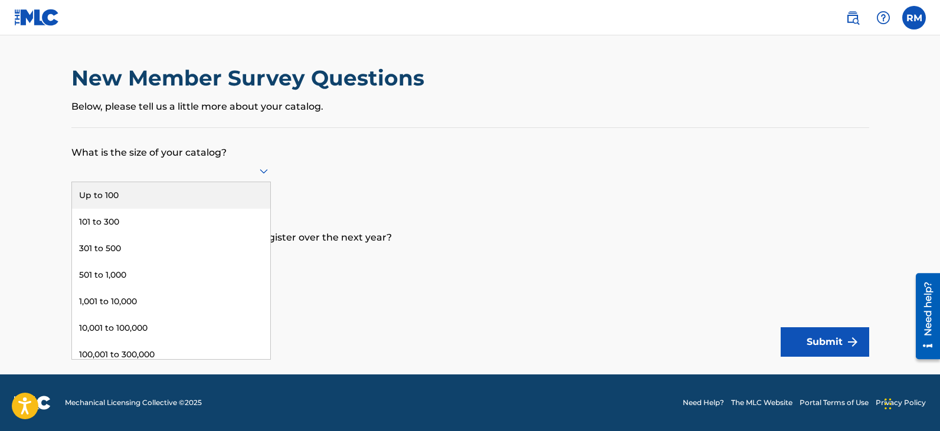
click at [225, 194] on div "Up to 100" at bounding box center [171, 195] width 198 height 27
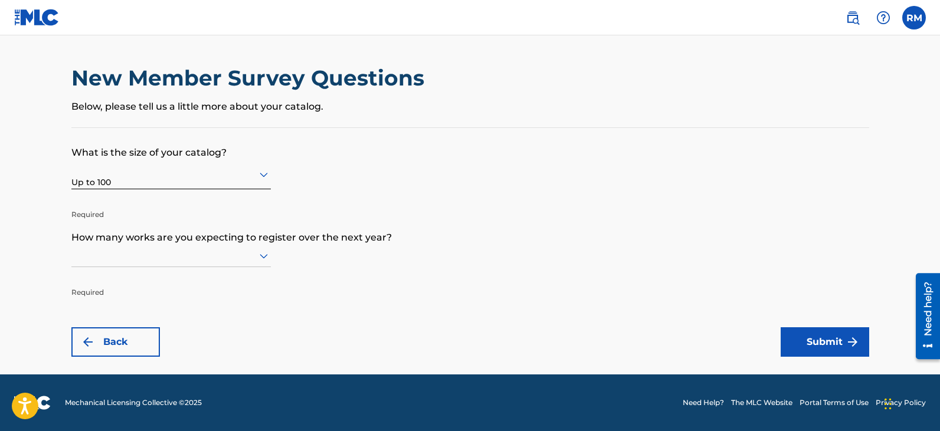
scroll to position [1, 0]
click at [262, 257] on icon at bounding box center [264, 256] width 8 height 5
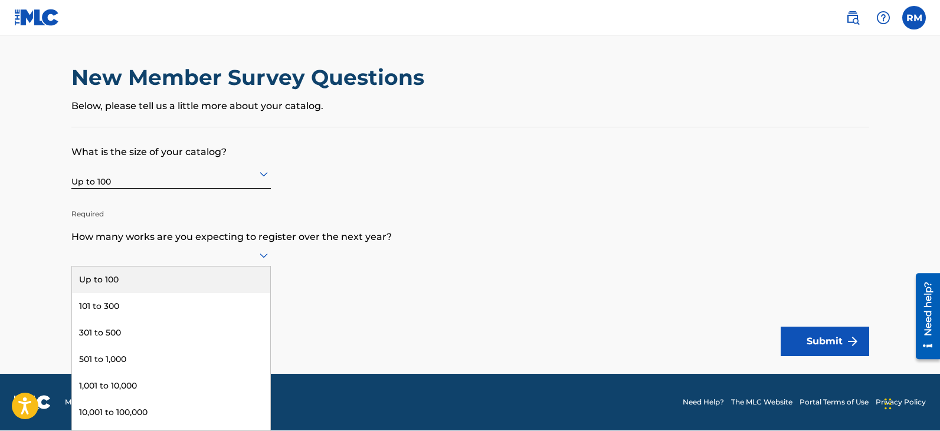
click at [248, 274] on div "Up to 100" at bounding box center [171, 280] width 198 height 27
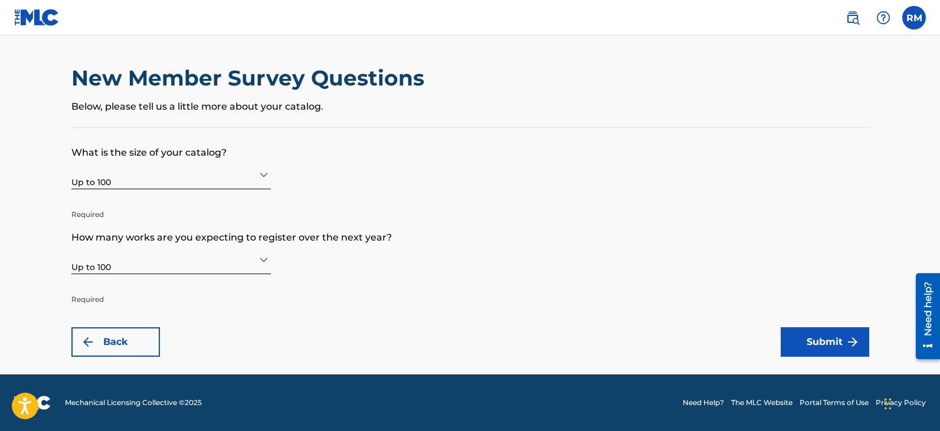
scroll to position [0, 0]
click at [821, 347] on button "Submit" at bounding box center [824, 341] width 88 height 29
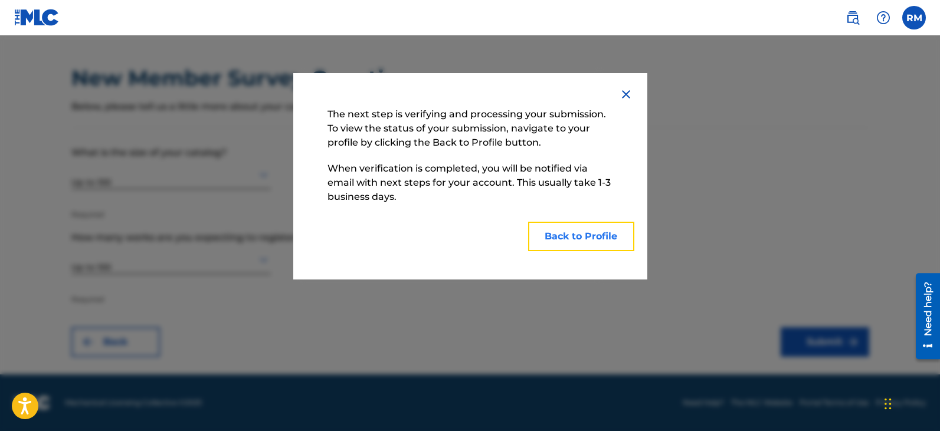
click at [560, 233] on button "Back to Profile" at bounding box center [581, 236] width 106 height 29
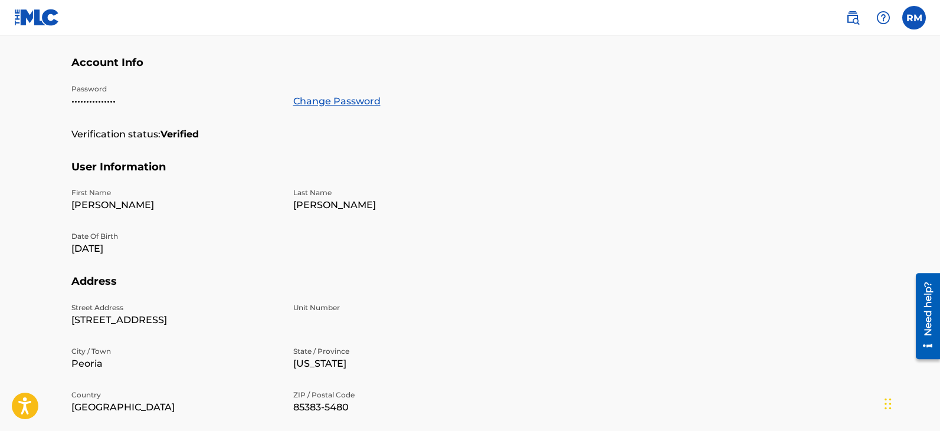
scroll to position [363, 0]
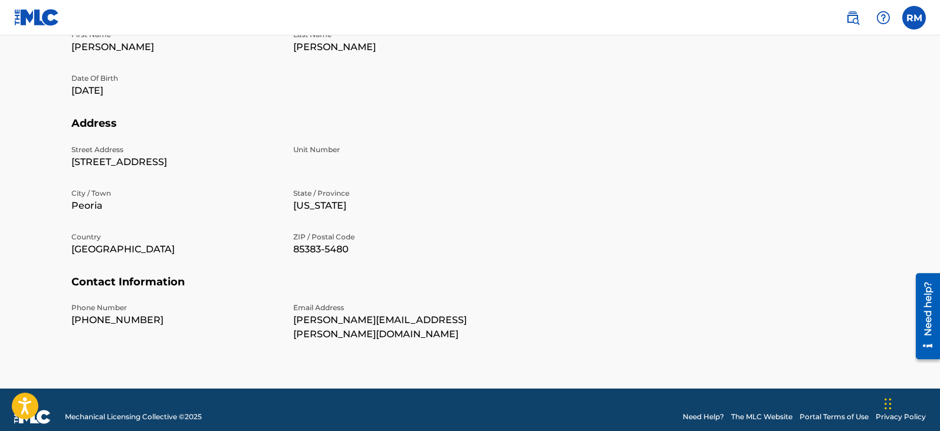
click at [768, 274] on section "Address Street Address [STREET_ADDRESS][US_STATE] ZIP / Postal Code 85383-5480" at bounding box center [469, 196] width 797 height 159
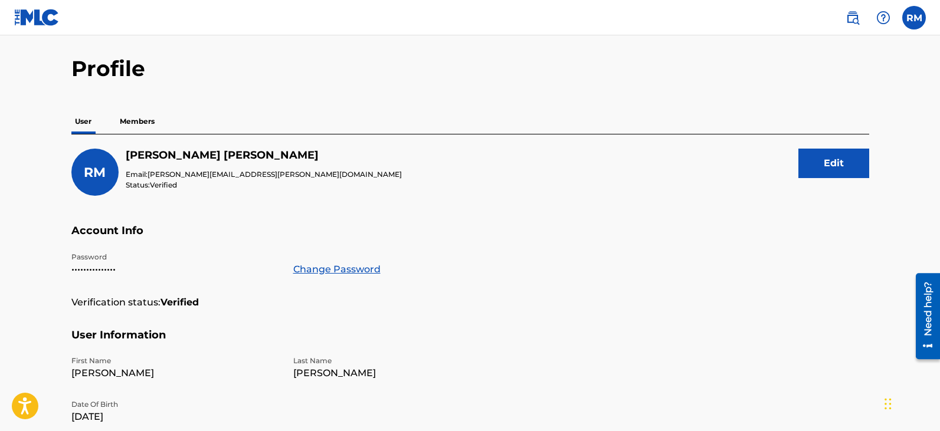
scroll to position [0, 0]
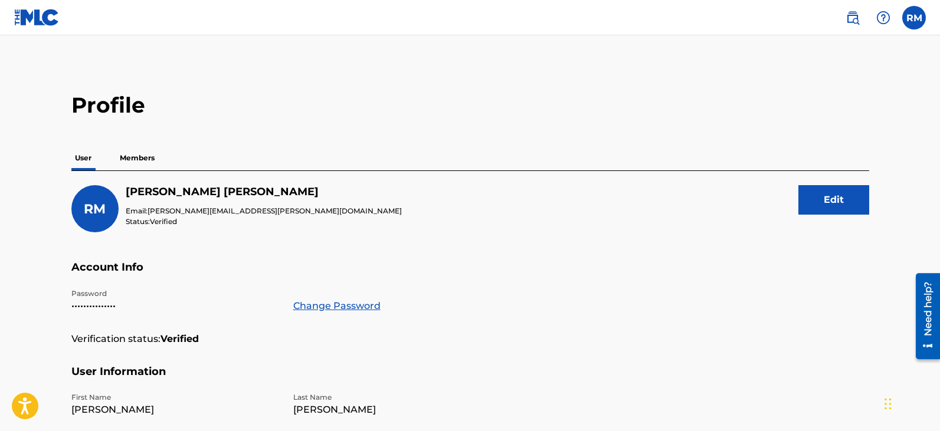
click at [139, 159] on p "Members" at bounding box center [137, 158] width 42 height 25
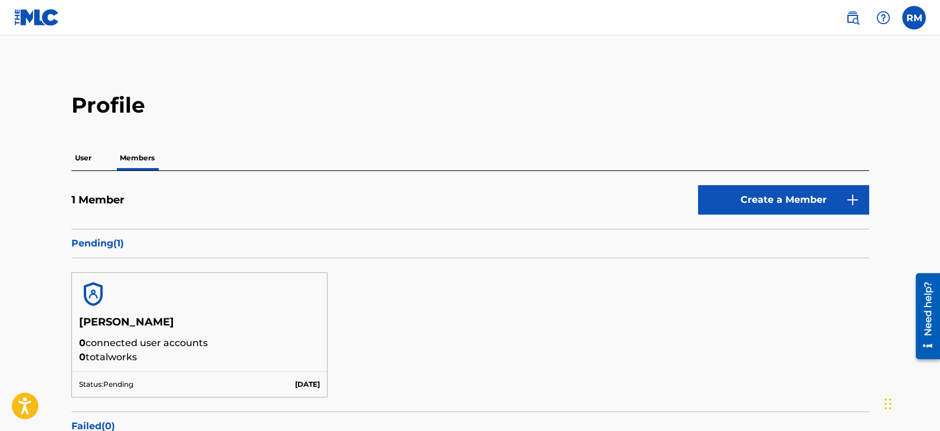
click at [145, 321] on h5 "[PERSON_NAME]" at bounding box center [199, 326] width 241 height 21
click at [93, 288] on img at bounding box center [93, 294] width 28 height 28
click at [93, 156] on p "User" at bounding box center [83, 158] width 24 height 25
